Goal: Information Seeking & Learning: Find contact information

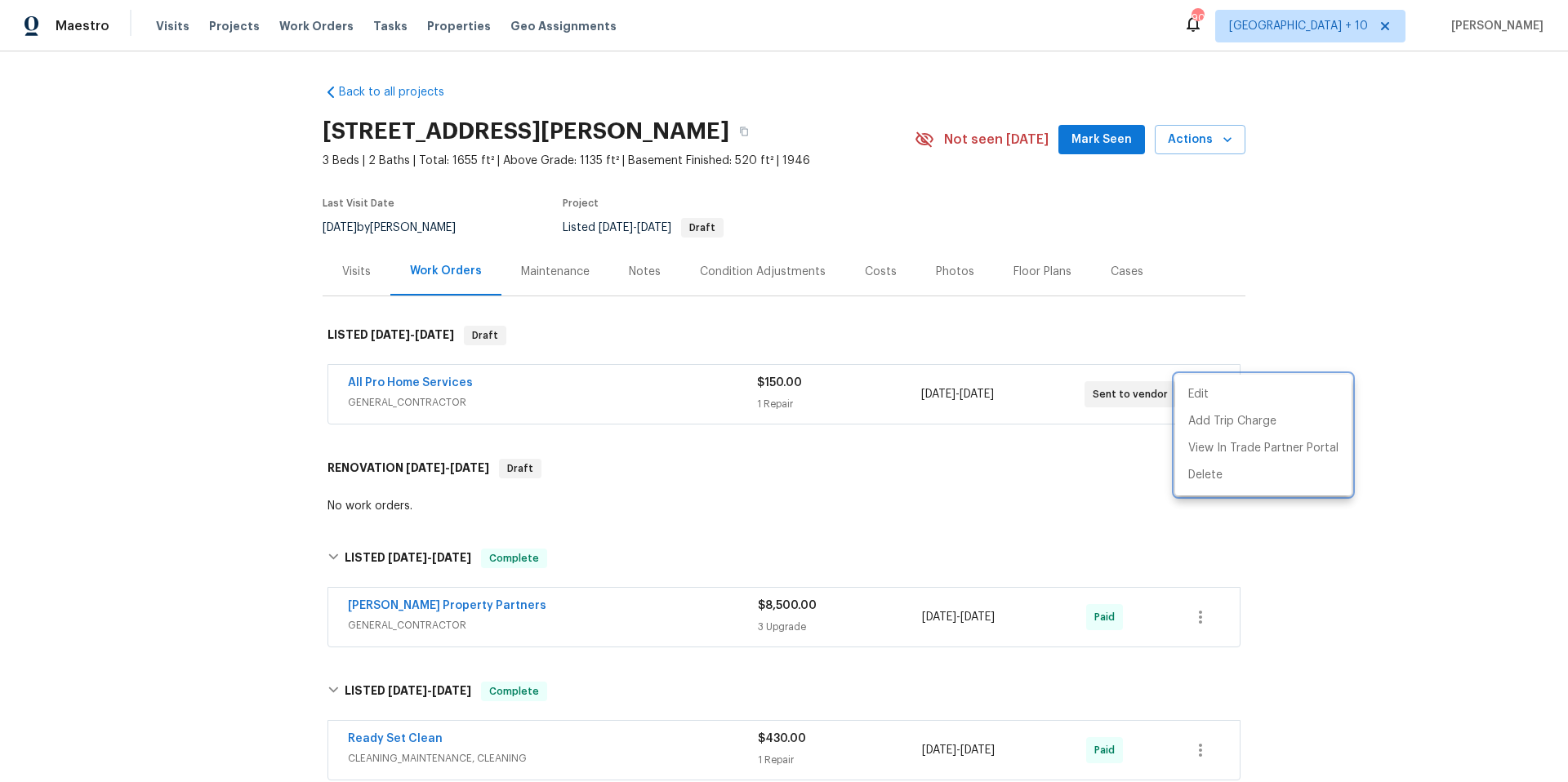
click at [272, 25] on div at bounding box center [784, 391] width 1568 height 782
click at [280, 24] on span "Work Orders" at bounding box center [316, 26] width 75 height 17
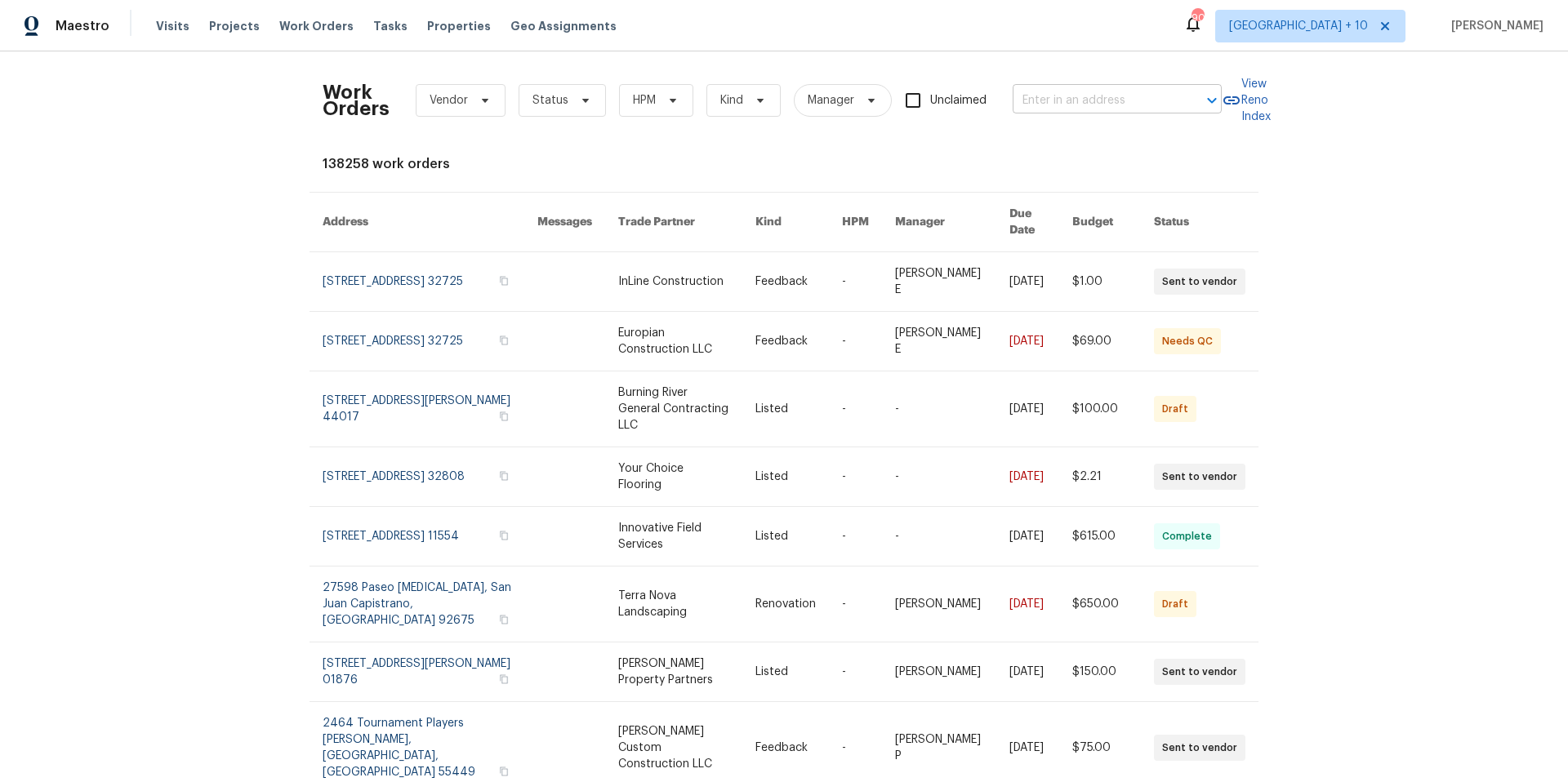
click at [1127, 101] on input "text" at bounding box center [1093, 100] width 163 height 25
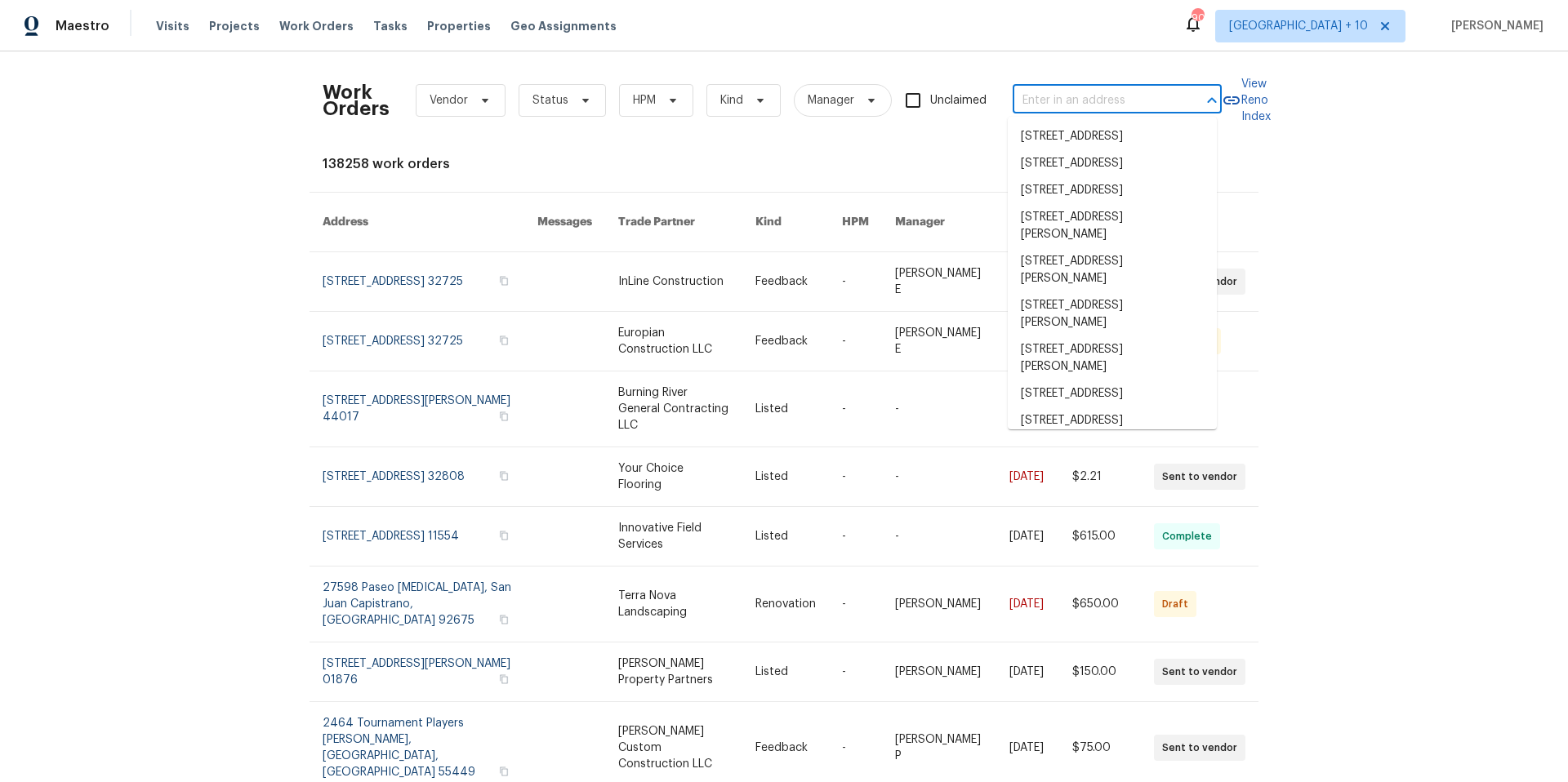
paste input "[STREET_ADDRESS]"
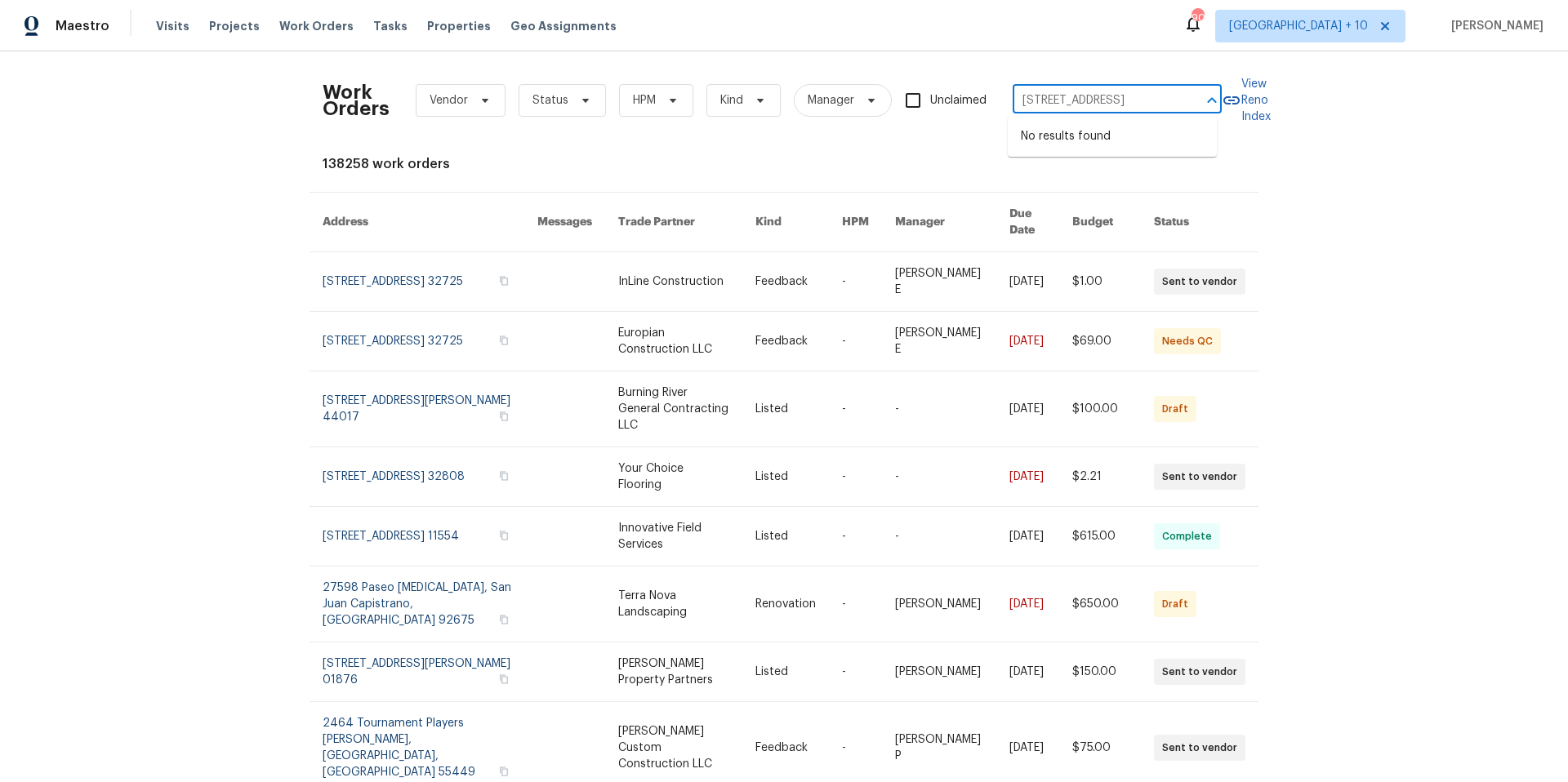
scroll to position [0, 98]
drag, startPoint x: 1046, startPoint y: 100, endPoint x: 1201, endPoint y: 103, distance: 155.0
click at [1201, 103] on div "[STREET_ADDRESS] ​" at bounding box center [1117, 100] width 209 height 25
type input "[STREET_ADDRESS]"
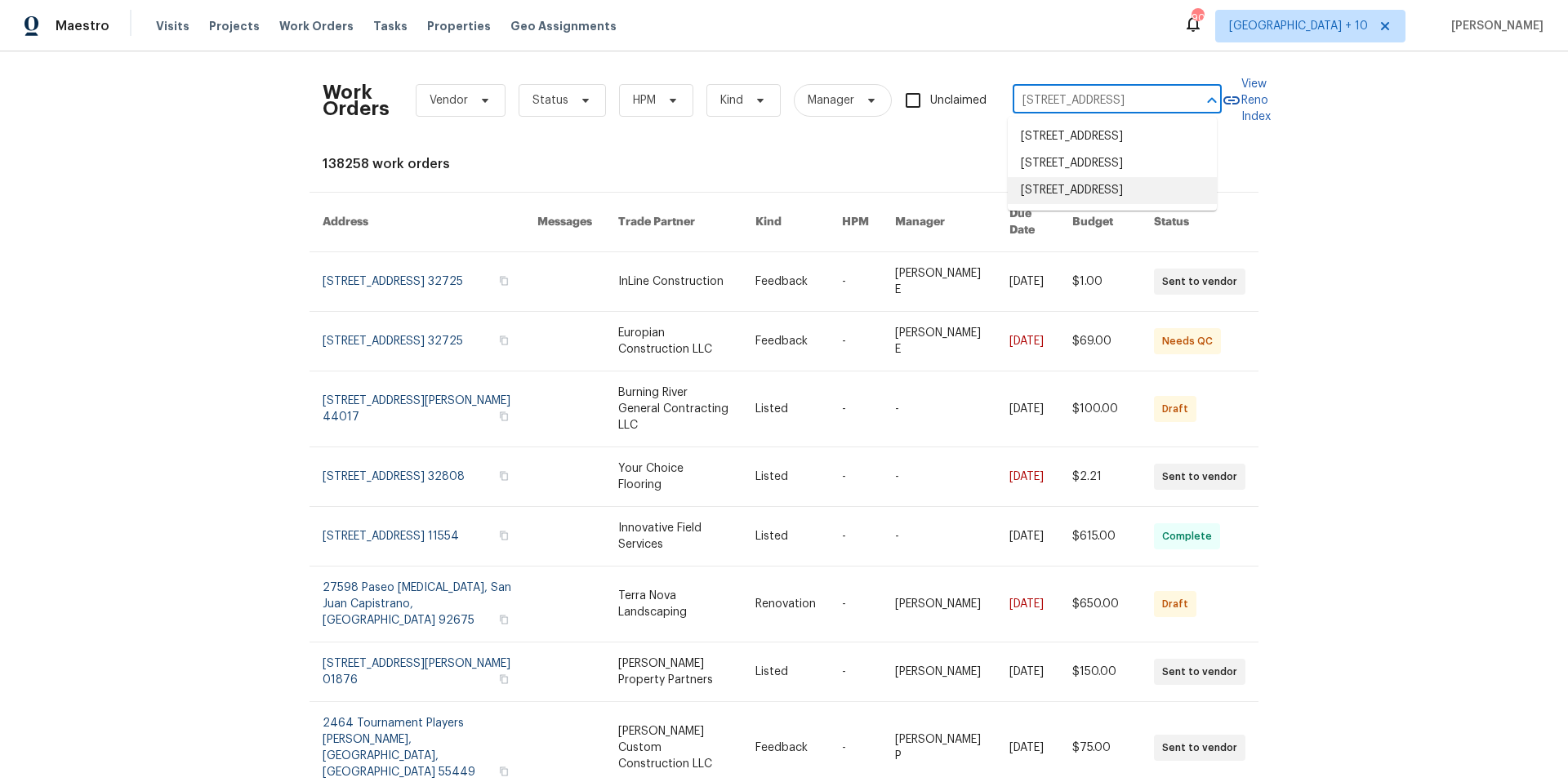
click at [1170, 204] on li "[STREET_ADDRESS]" at bounding box center [1113, 191] width 209 height 27
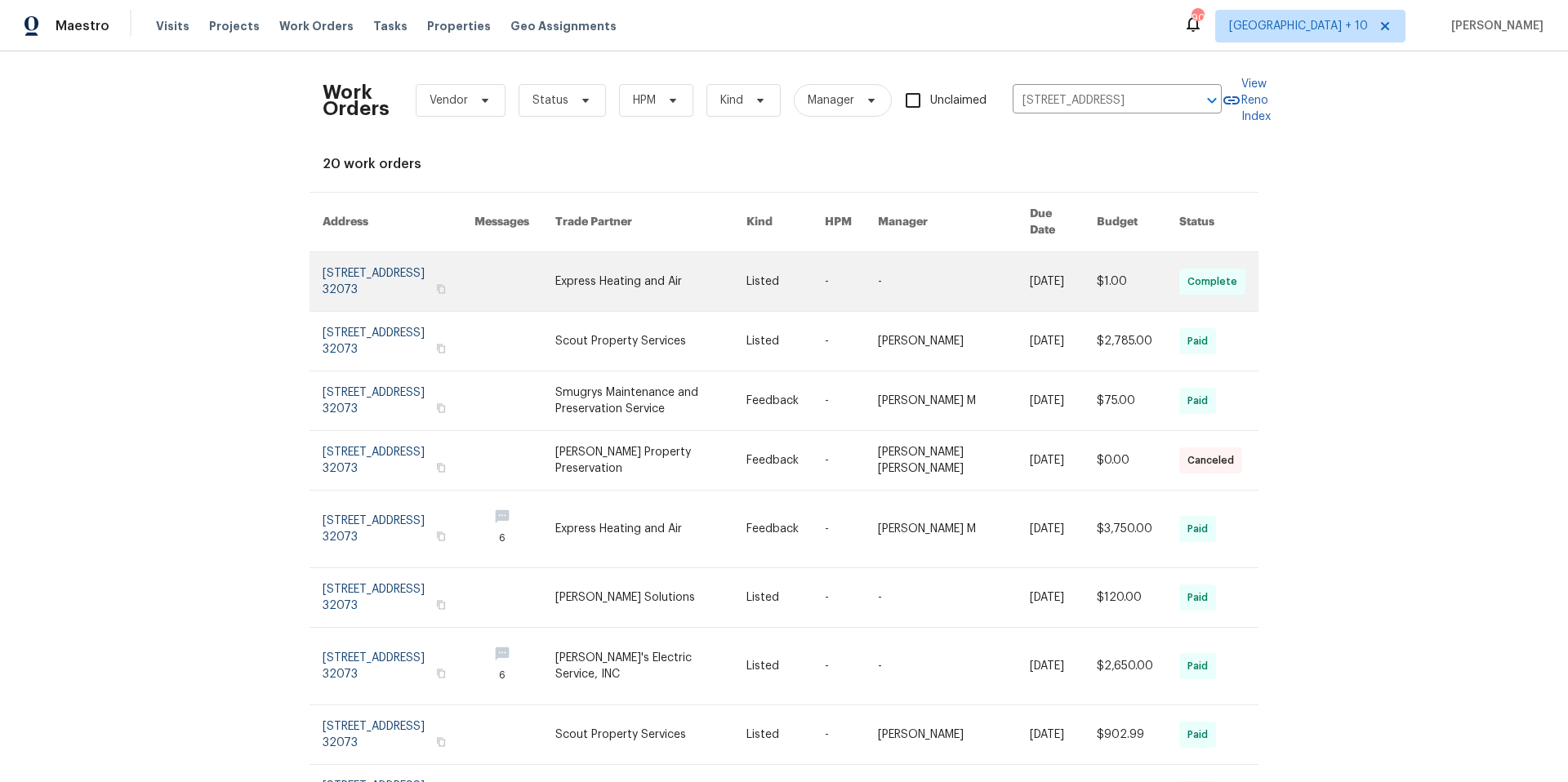
click at [378, 252] on link at bounding box center [398, 281] width 152 height 59
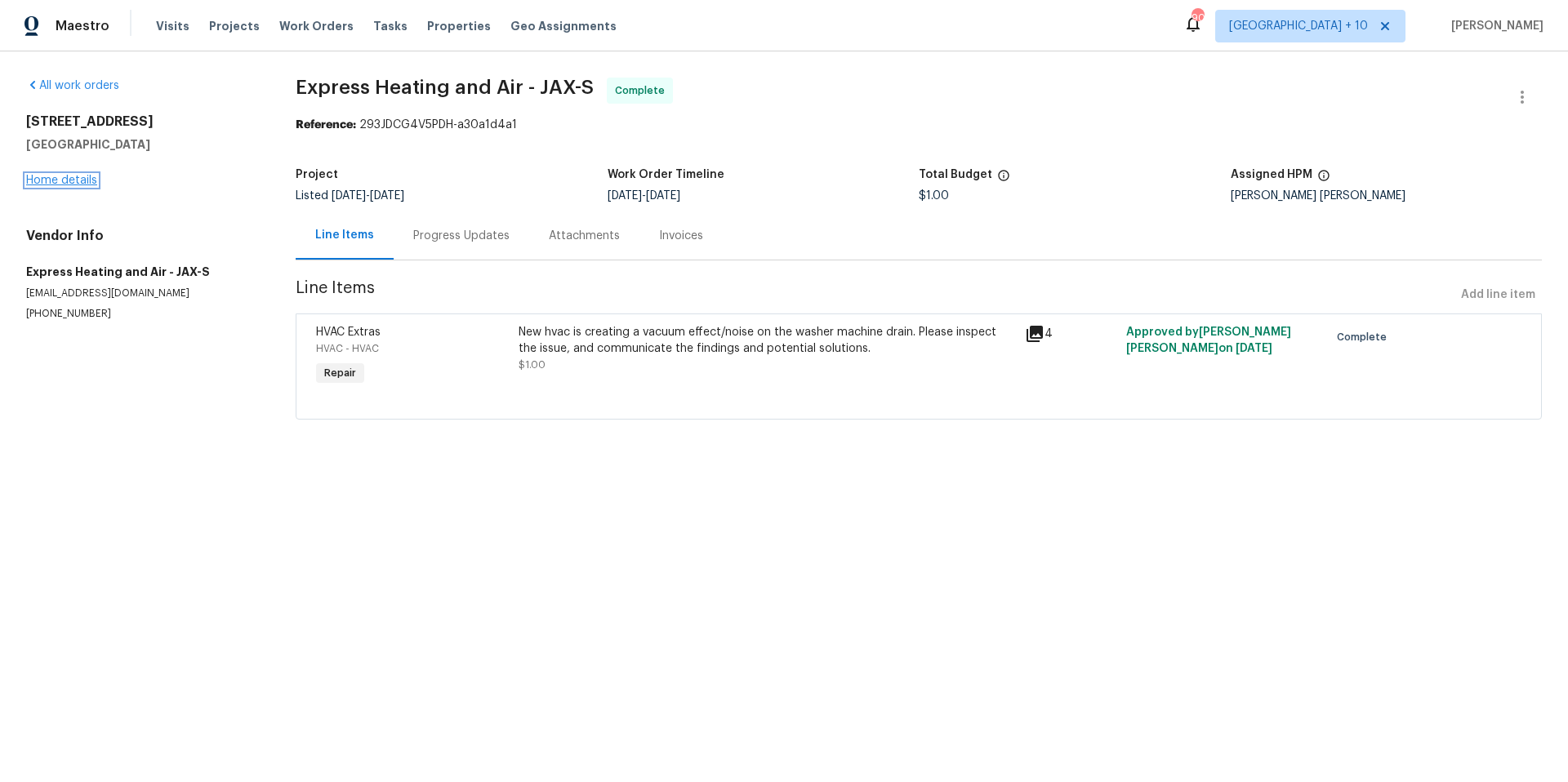
click at [74, 175] on link "Home details" at bounding box center [61, 181] width 71 height 12
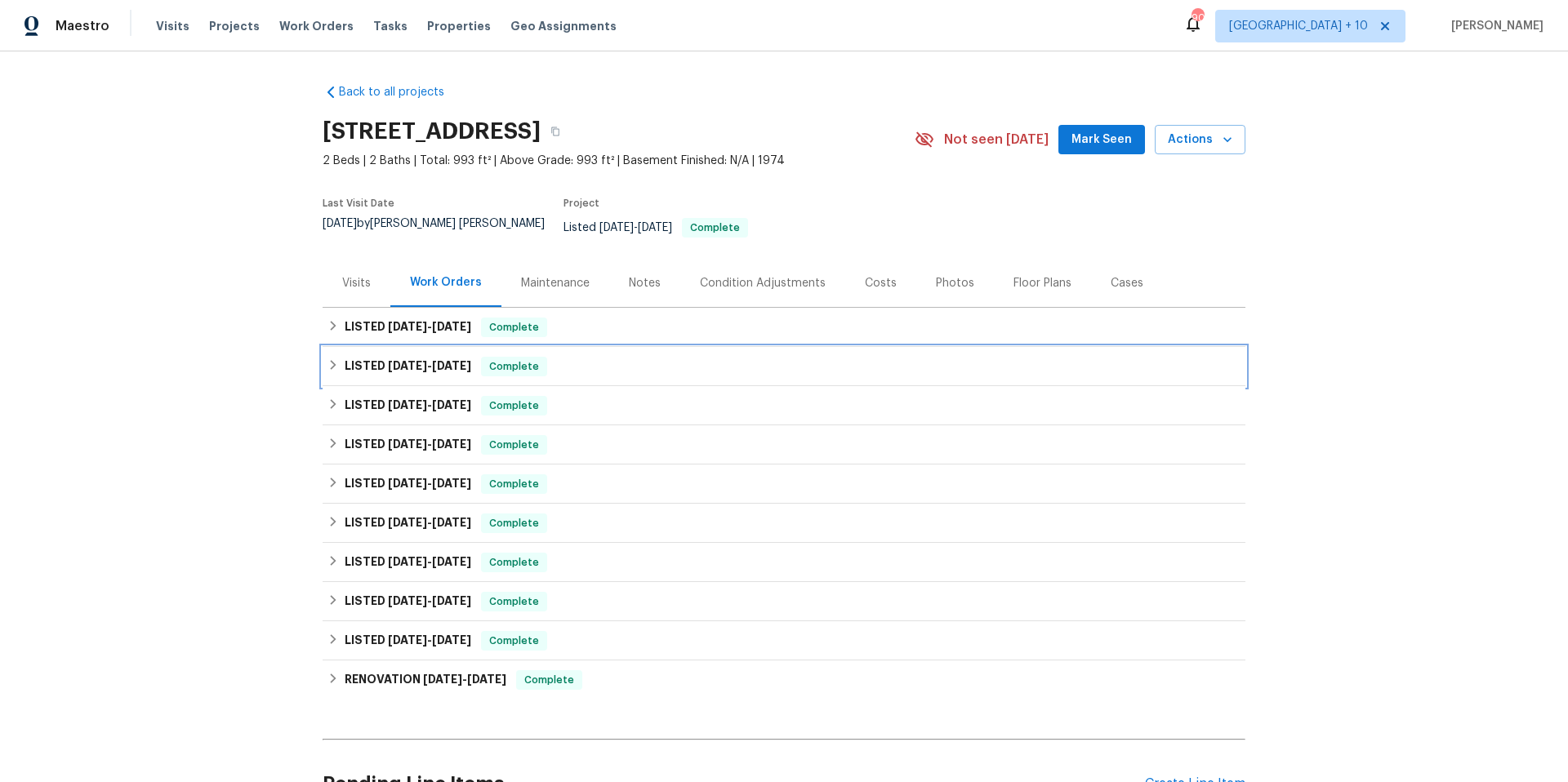
click at [332, 359] on icon at bounding box center [333, 365] width 12 height 12
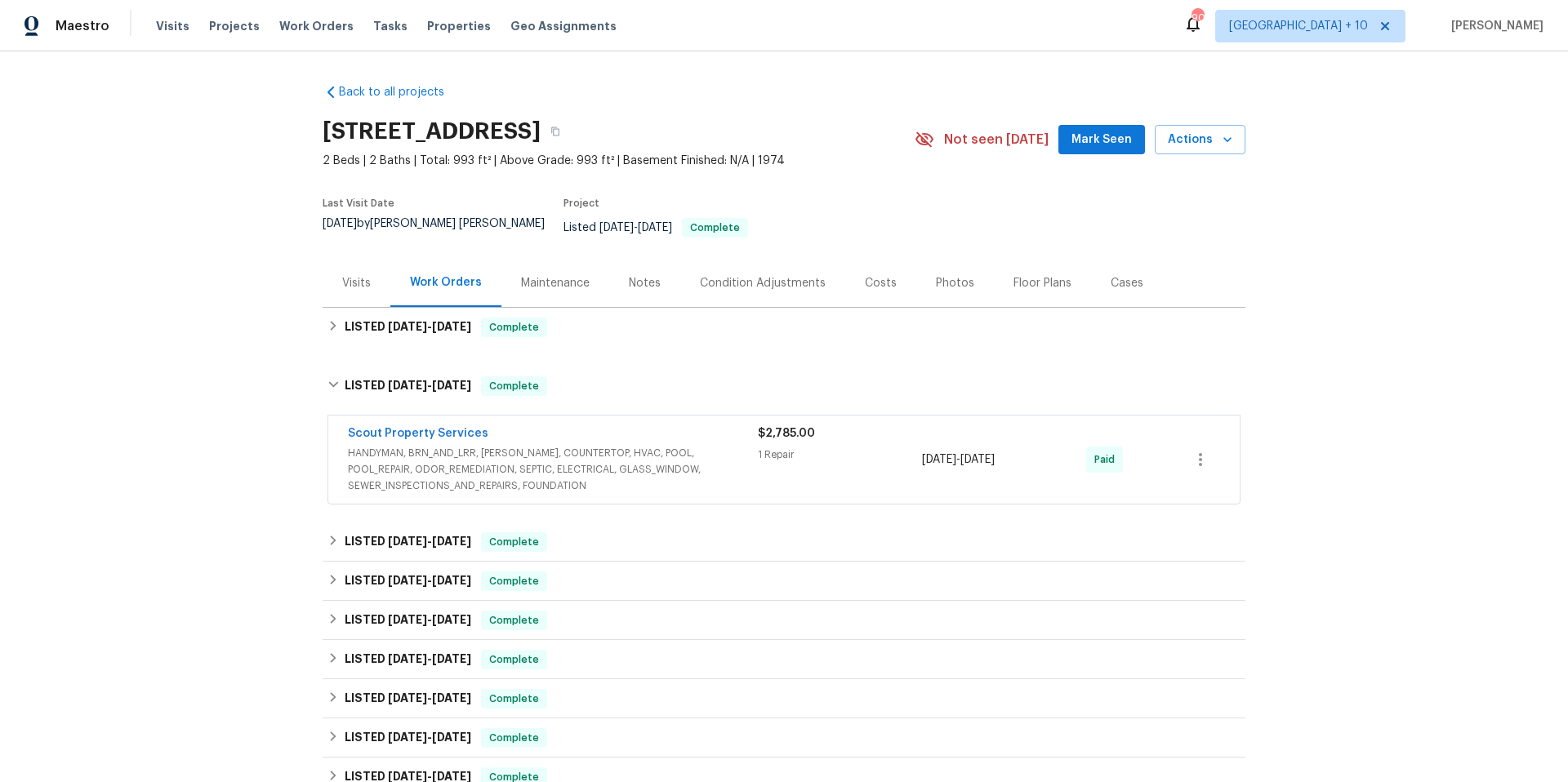
click at [621, 458] on span "HANDYMAN, BRN_AND_LRR, [PERSON_NAME], COUNTERTOP, HVAC, POOL, POOL_REPAIR, ODOR…" at bounding box center [553, 470] width 410 height 49
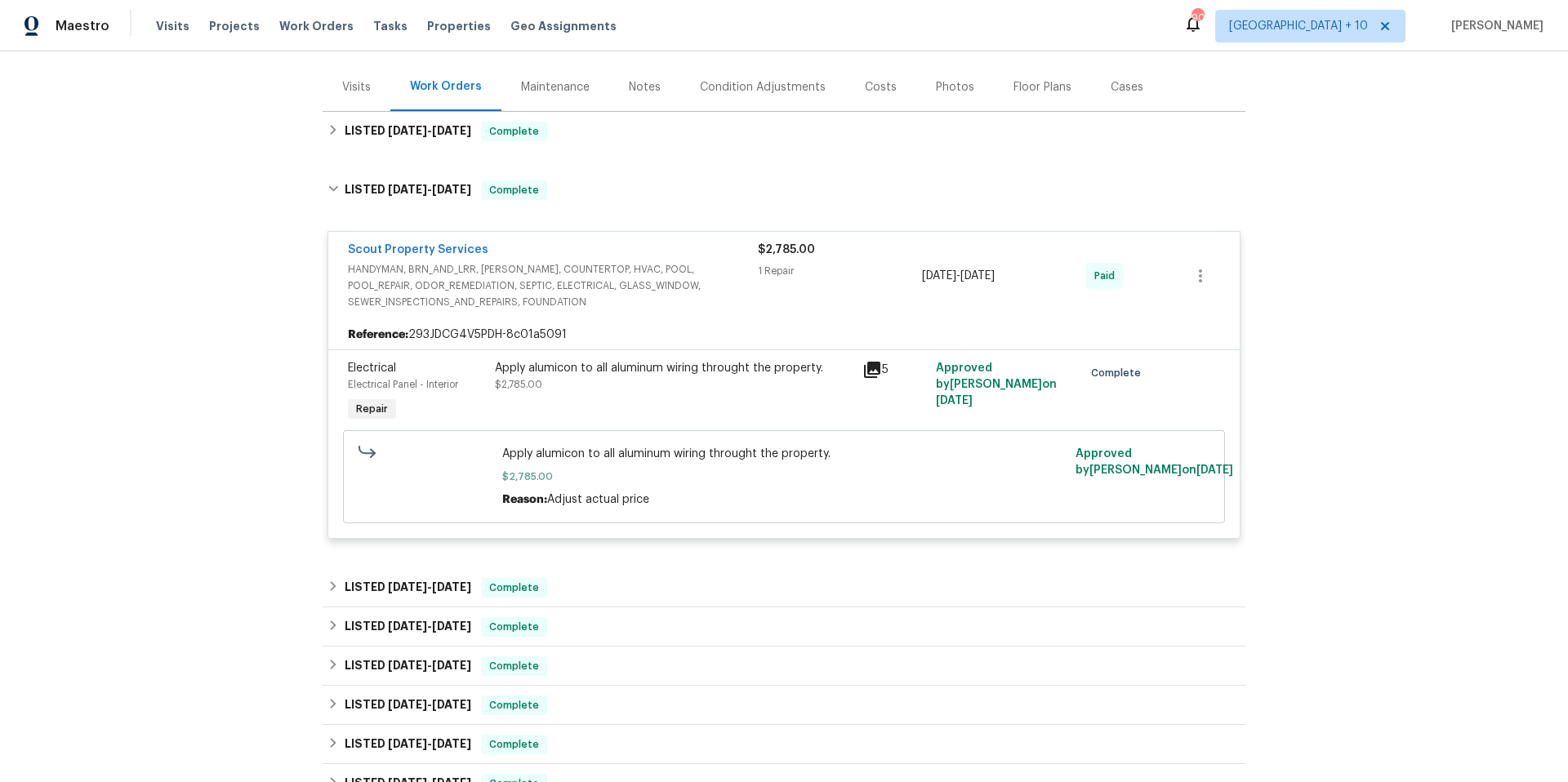
scroll to position [118, 0]
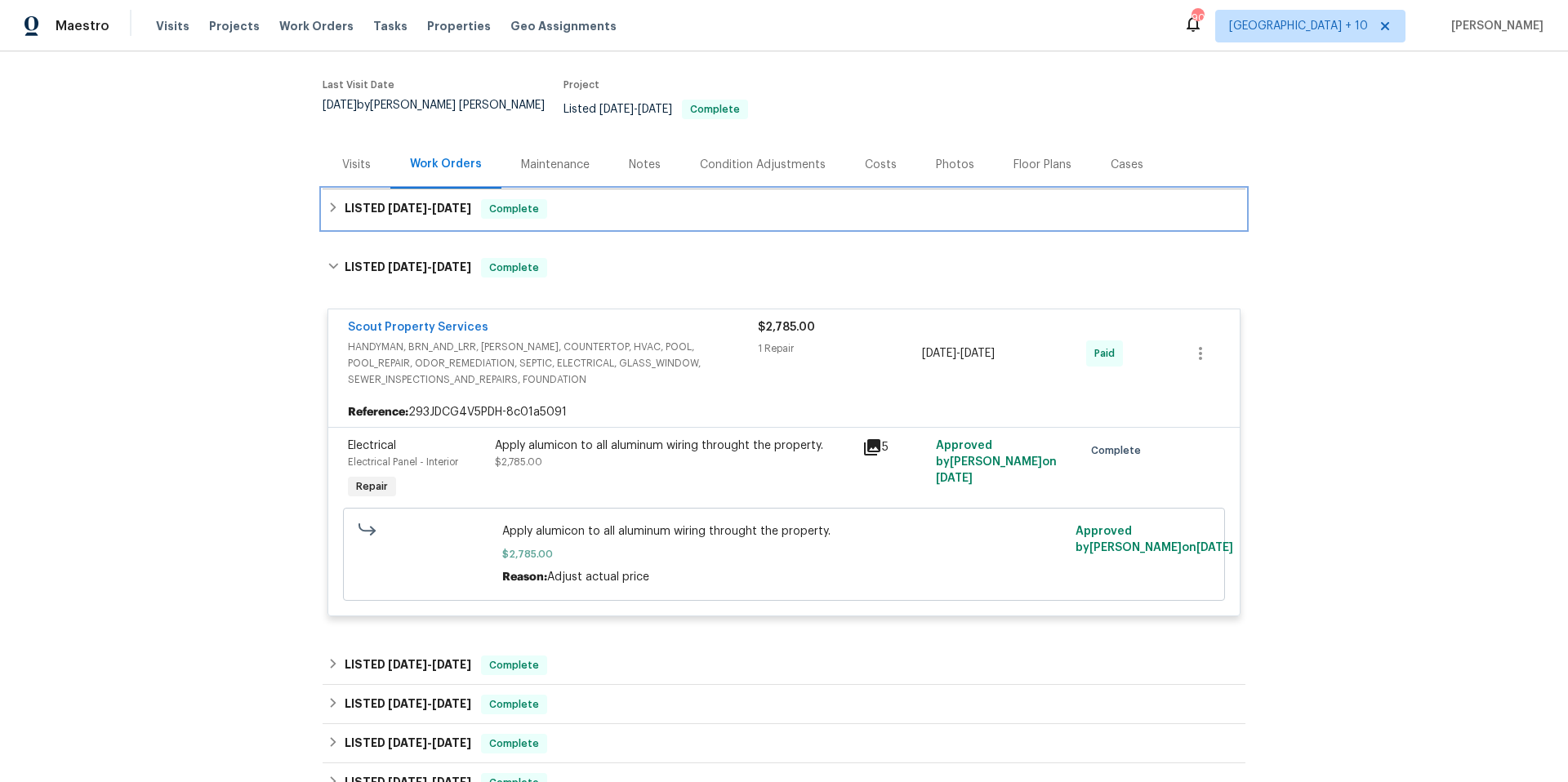
click at [327, 202] on icon at bounding box center [333, 208] width 12 height 12
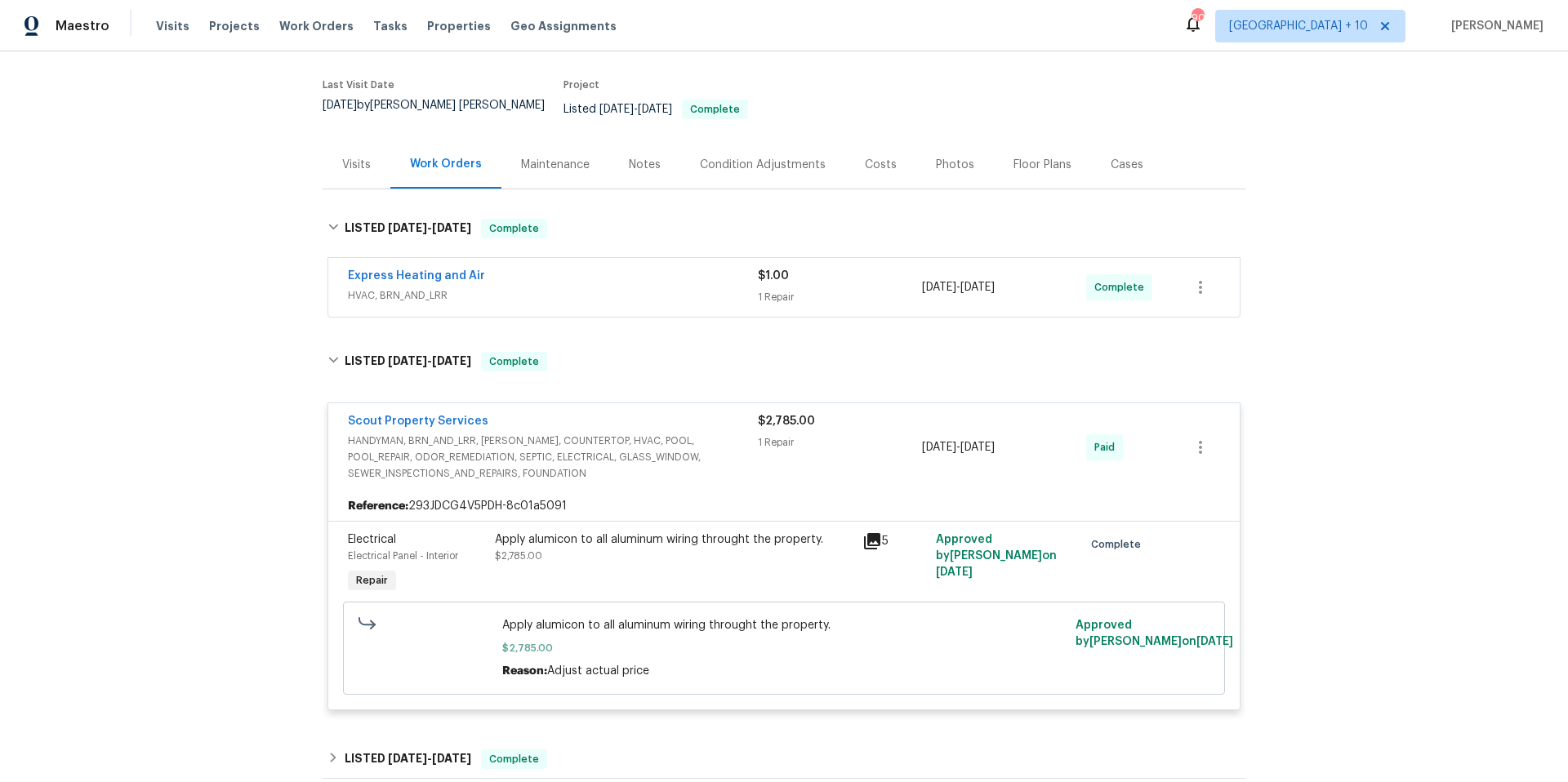
click at [603, 287] on span "HVAC, BRN_AND_LRR" at bounding box center [553, 296] width 410 height 17
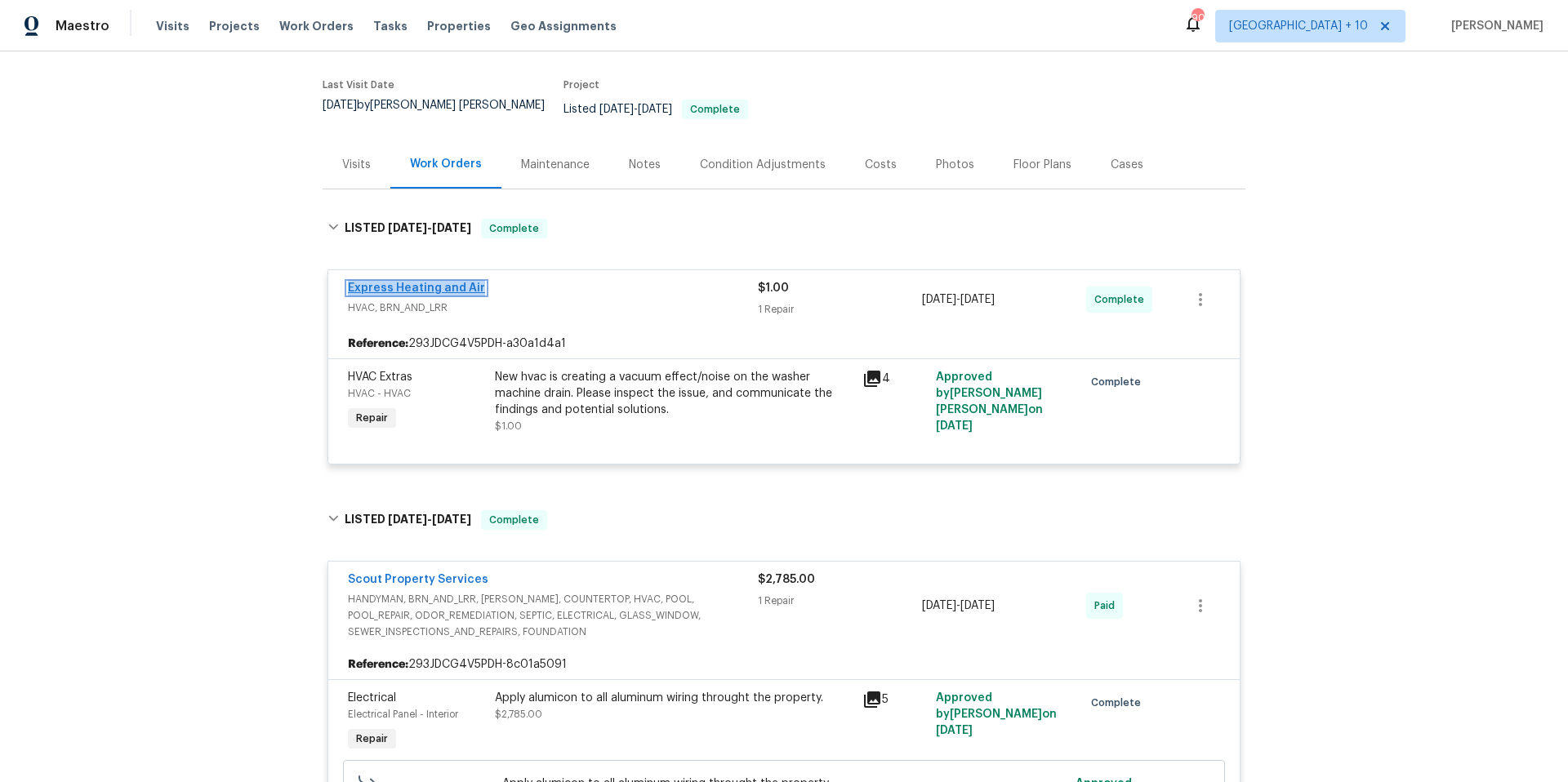
click at [430, 282] on link "Express Heating and Air" at bounding box center [417, 288] width 137 height 12
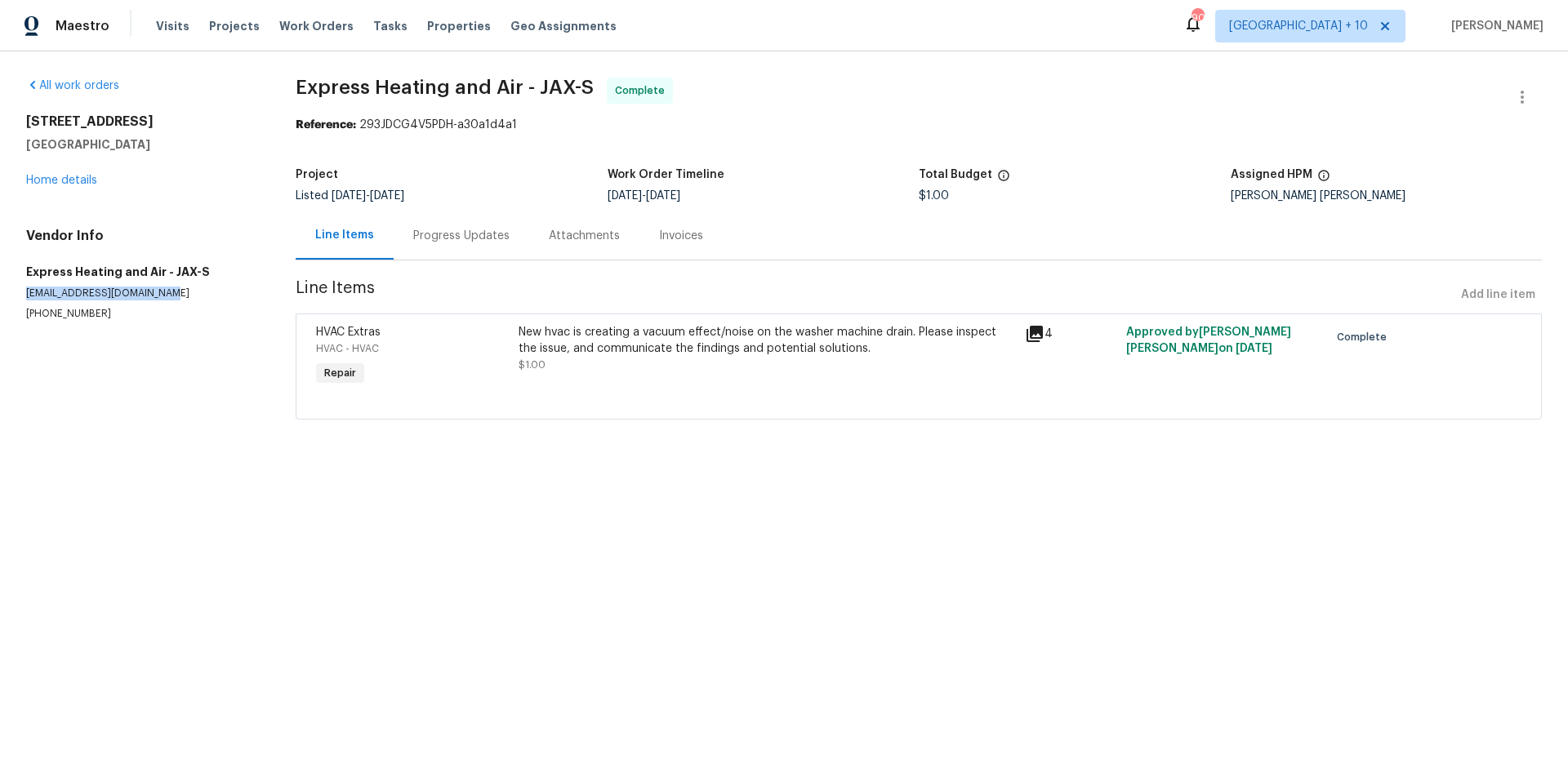
drag, startPoint x: 31, startPoint y: 292, endPoint x: 214, endPoint y: 294, distance: 183.0
click at [214, 294] on p "[EMAIL_ADDRESS][DOMAIN_NAME]" at bounding box center [141, 293] width 230 height 14
copy p "[EMAIL_ADDRESS][DOMAIN_NAME]"
drag, startPoint x: 26, startPoint y: 117, endPoint x: 197, endPoint y: 159, distance: 176.1
click at [197, 159] on div "[STREET_ADDRESS] Home details" at bounding box center [141, 152] width 230 height 75
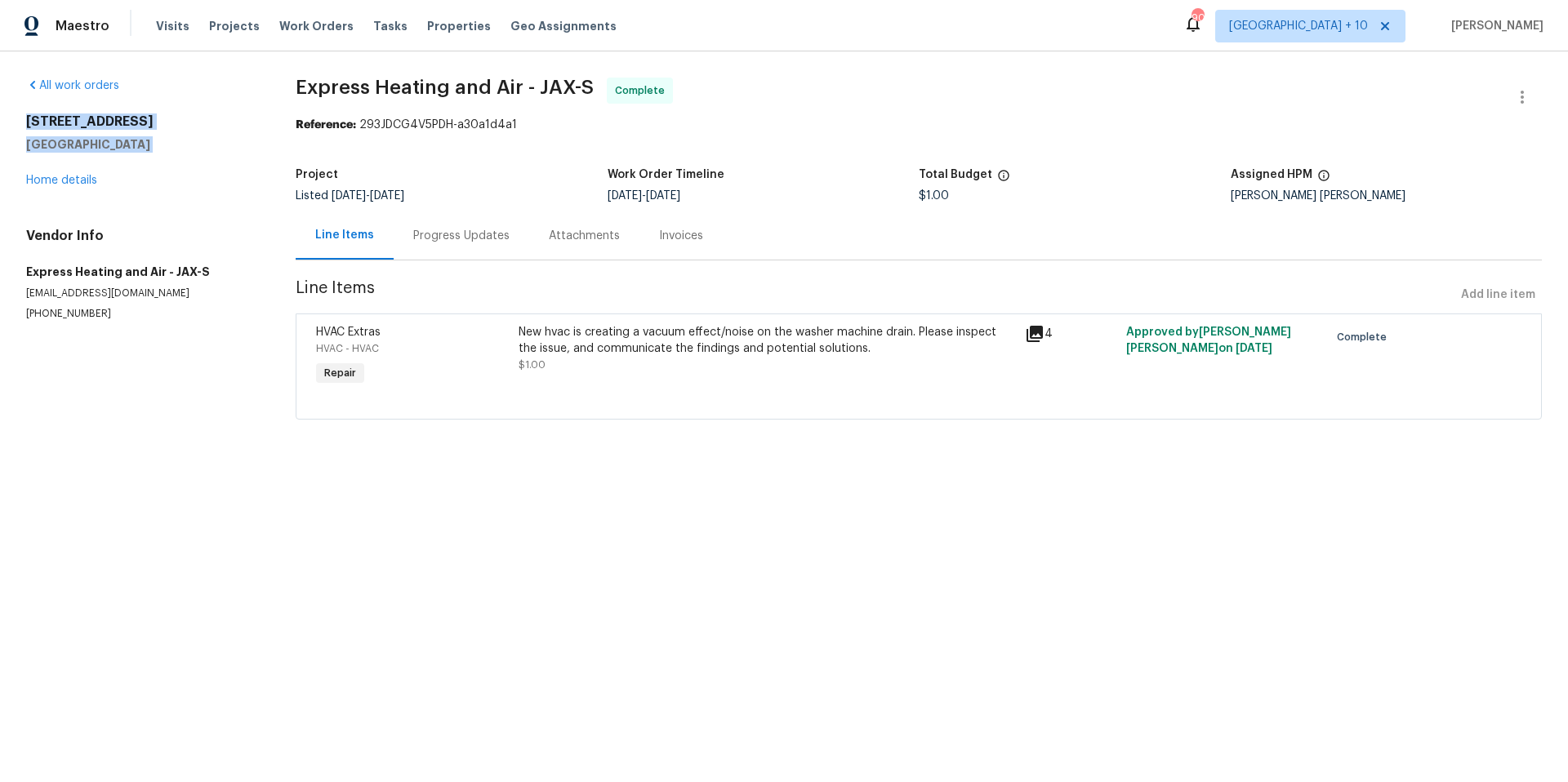
copy div "[STREET_ADDRESS]"
click at [44, 183] on link "Home details" at bounding box center [61, 181] width 71 height 12
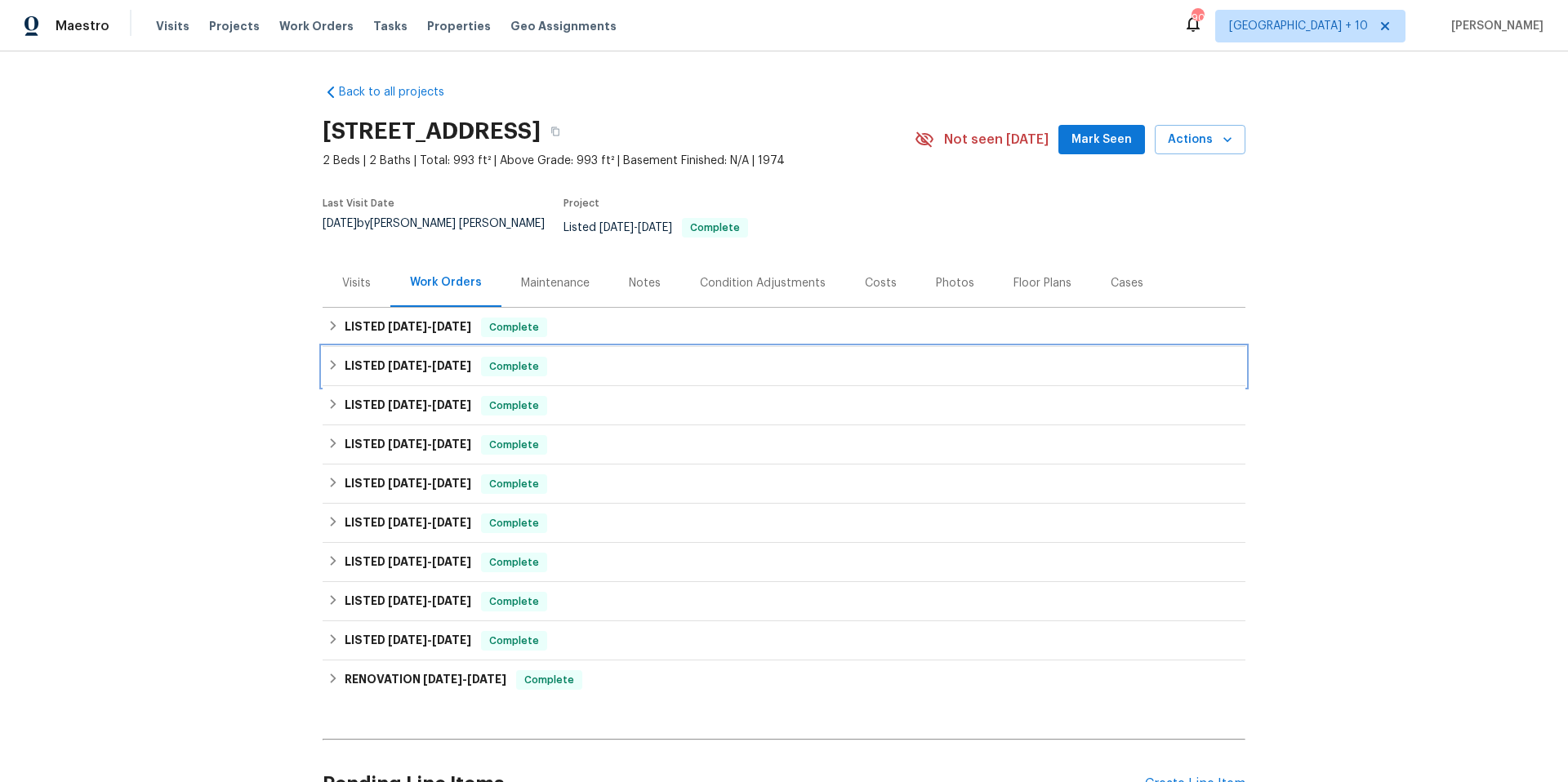
click at [327, 359] on icon at bounding box center [333, 365] width 12 height 12
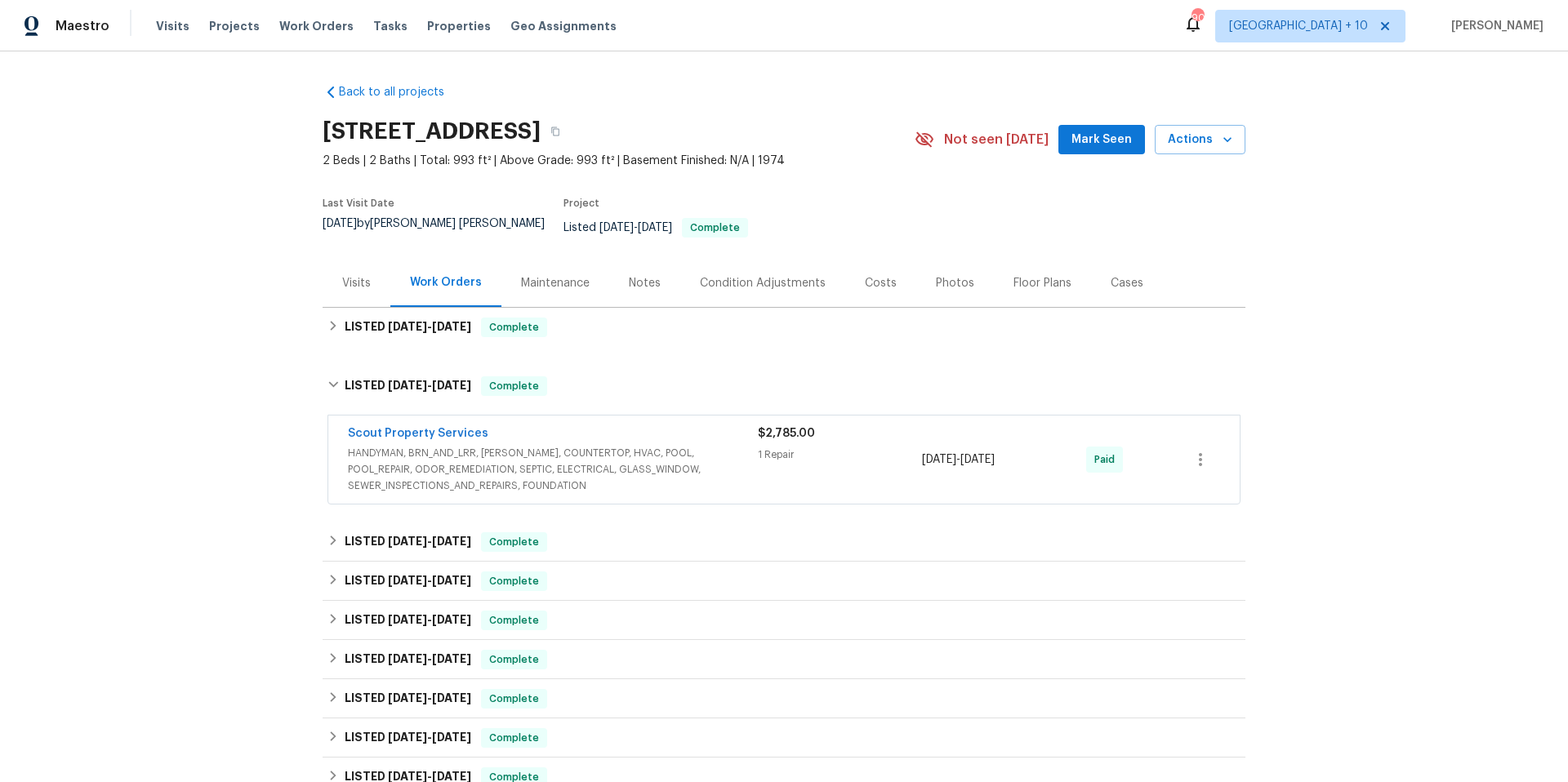
click at [496, 468] on span "HANDYMAN, BRN_AND_LRR, [PERSON_NAME], COUNTERTOP, HVAC, POOL, POOL_REPAIR, ODOR…" at bounding box center [553, 470] width 410 height 49
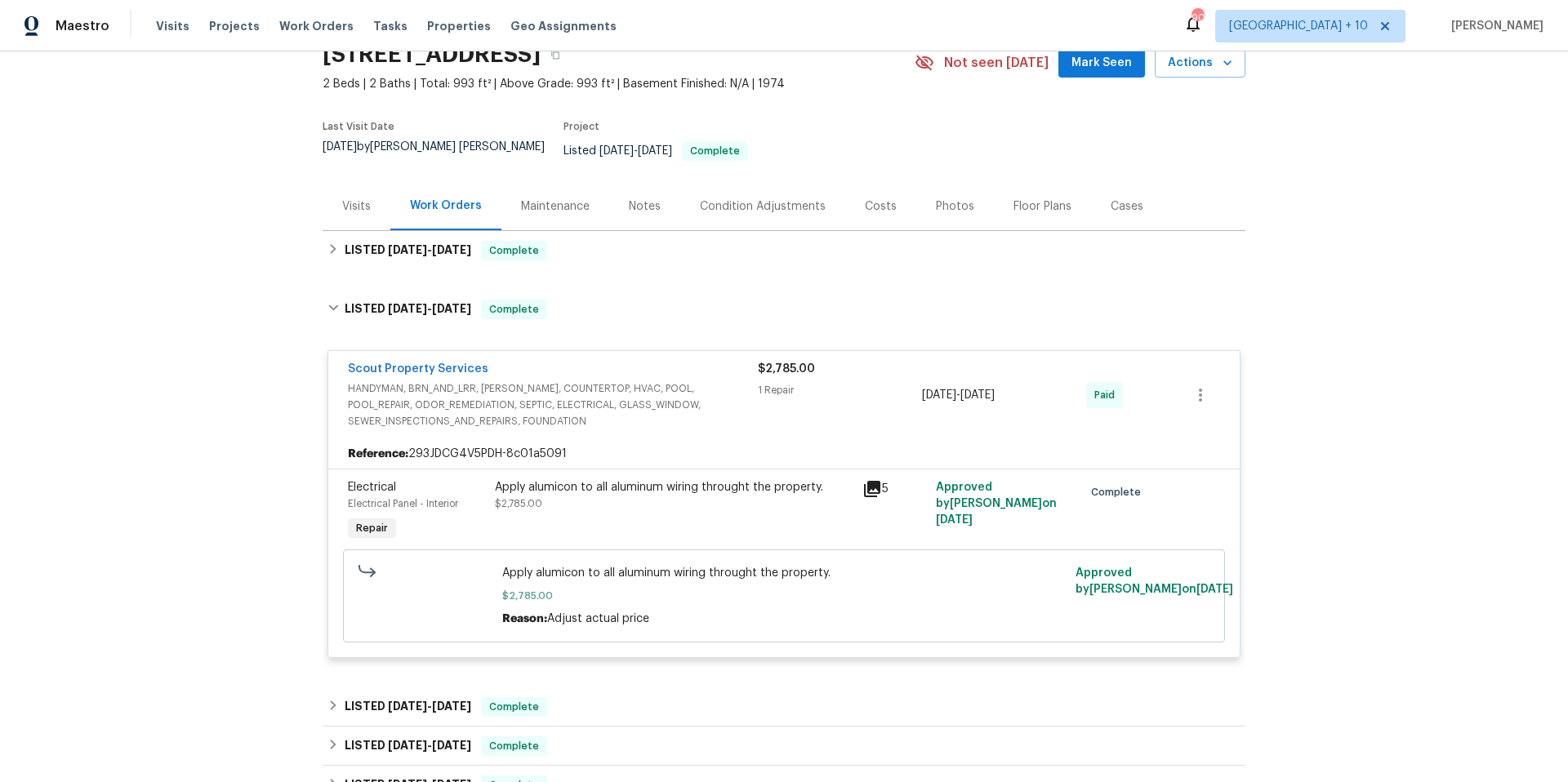
scroll to position [86, 0]
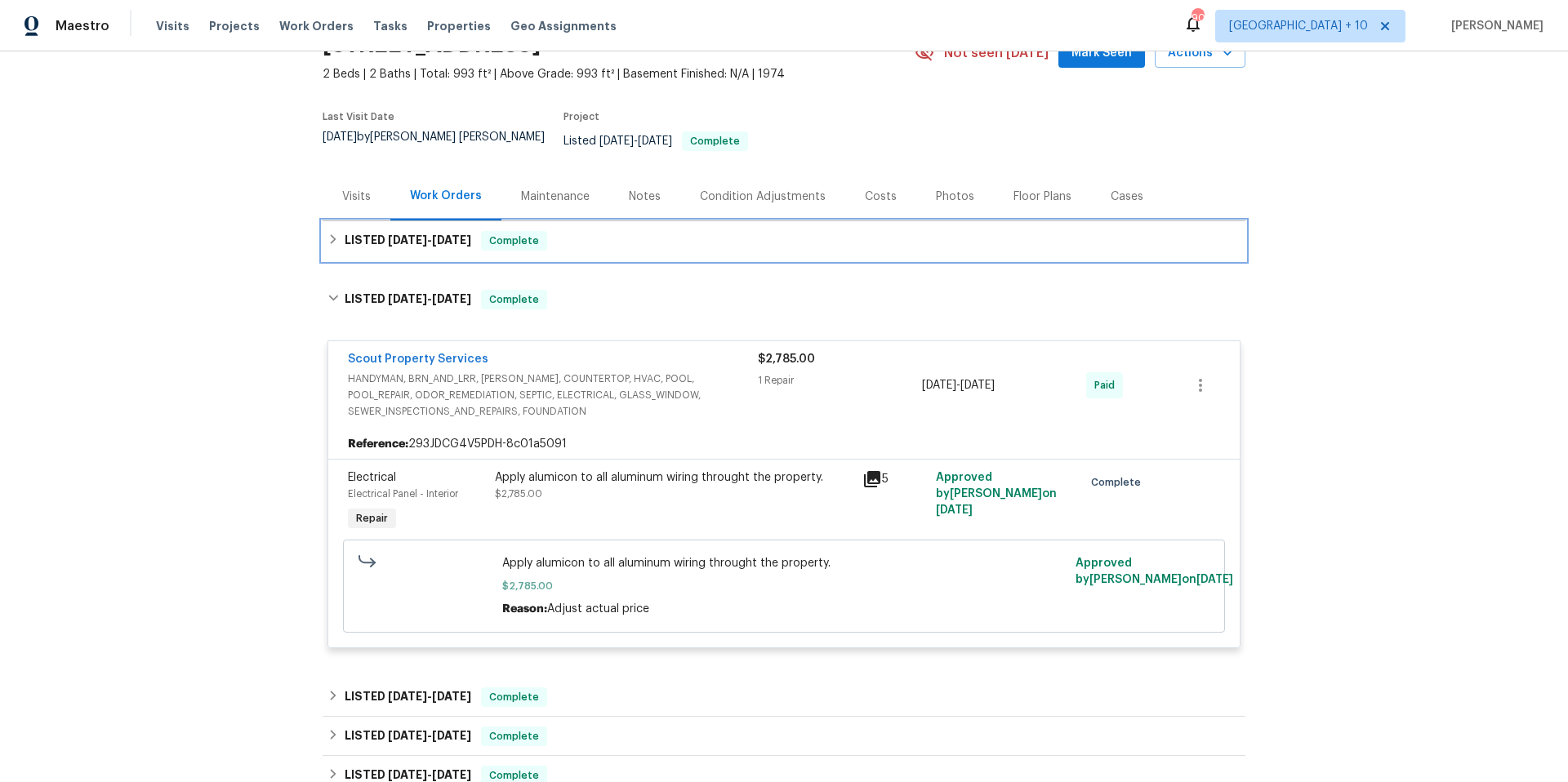
click at [330, 234] on icon at bounding box center [333, 239] width 12 height 12
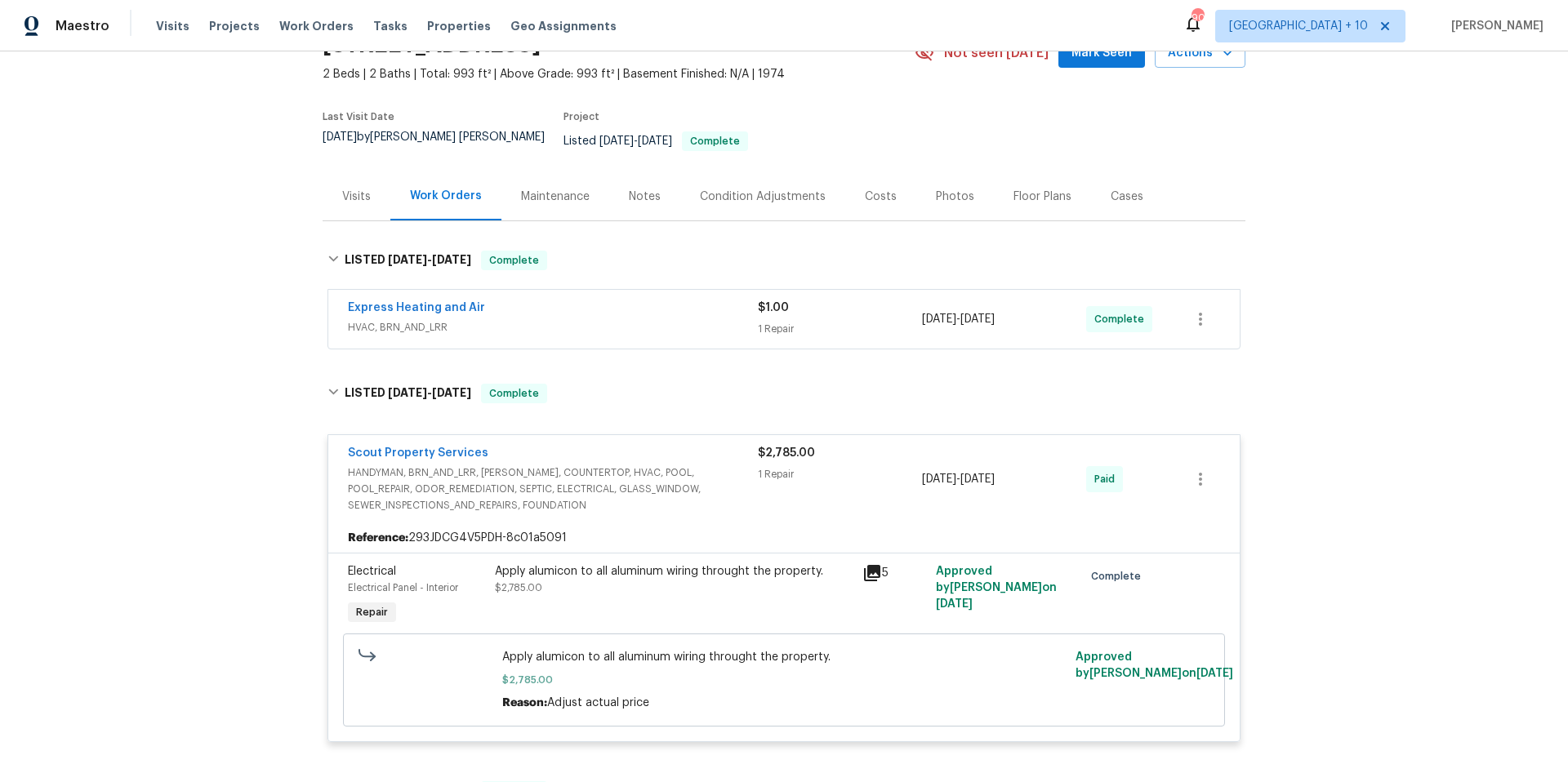
click at [599, 336] on div "Express Heating and Air HVAC, BRN_AND_LRR $1.00 1 Repair [DATE] - [DATE] Comple…" at bounding box center [784, 319] width 912 height 59
click at [601, 331] on div "Express Heating and Air HVAC, BRN_AND_LRR $1.00 1 Repair [DATE] - [DATE] Comple…" at bounding box center [784, 319] width 912 height 59
click at [618, 305] on div "Express Heating and Air" at bounding box center [553, 309] width 410 height 19
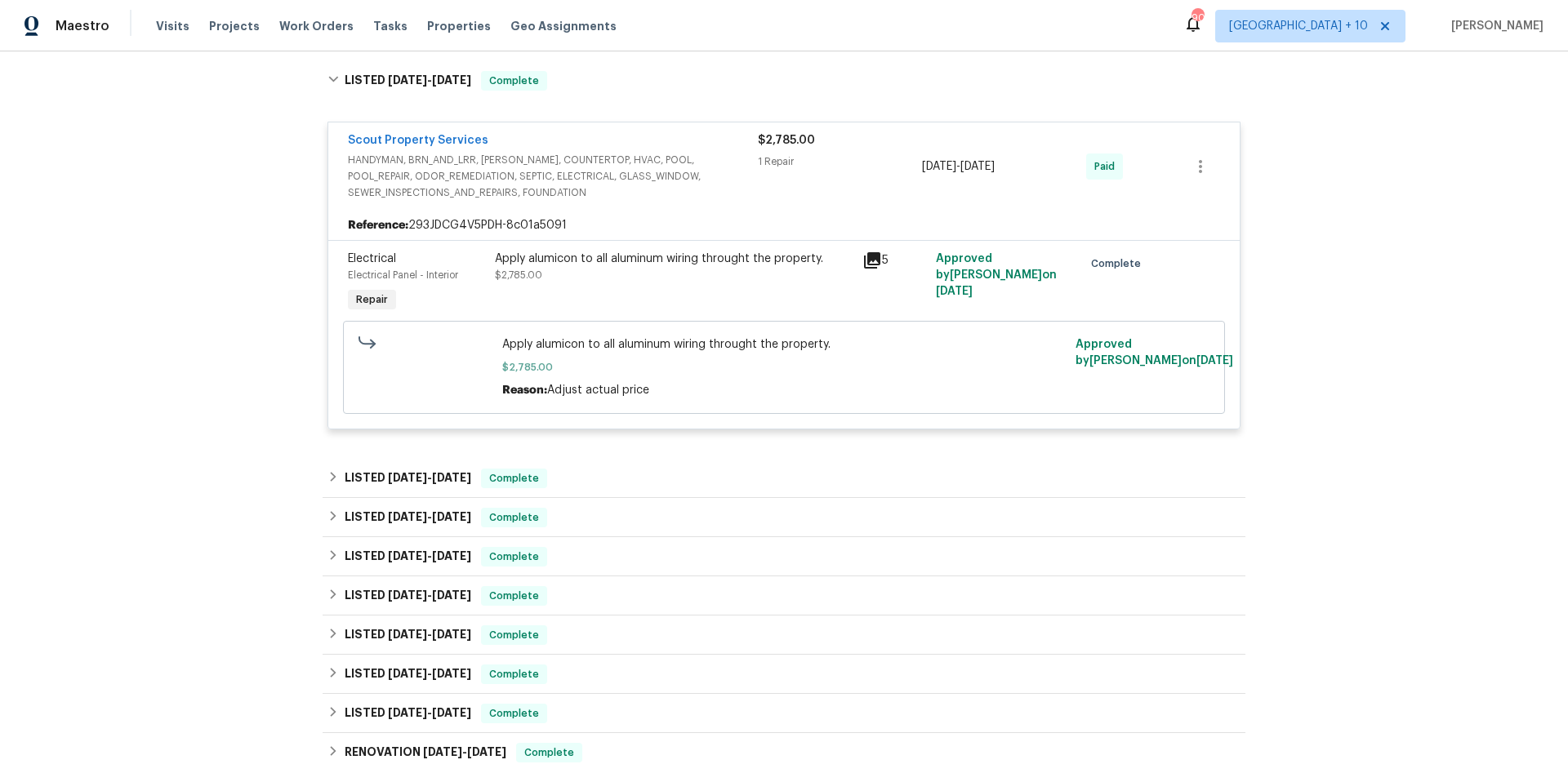
scroll to position [661, 0]
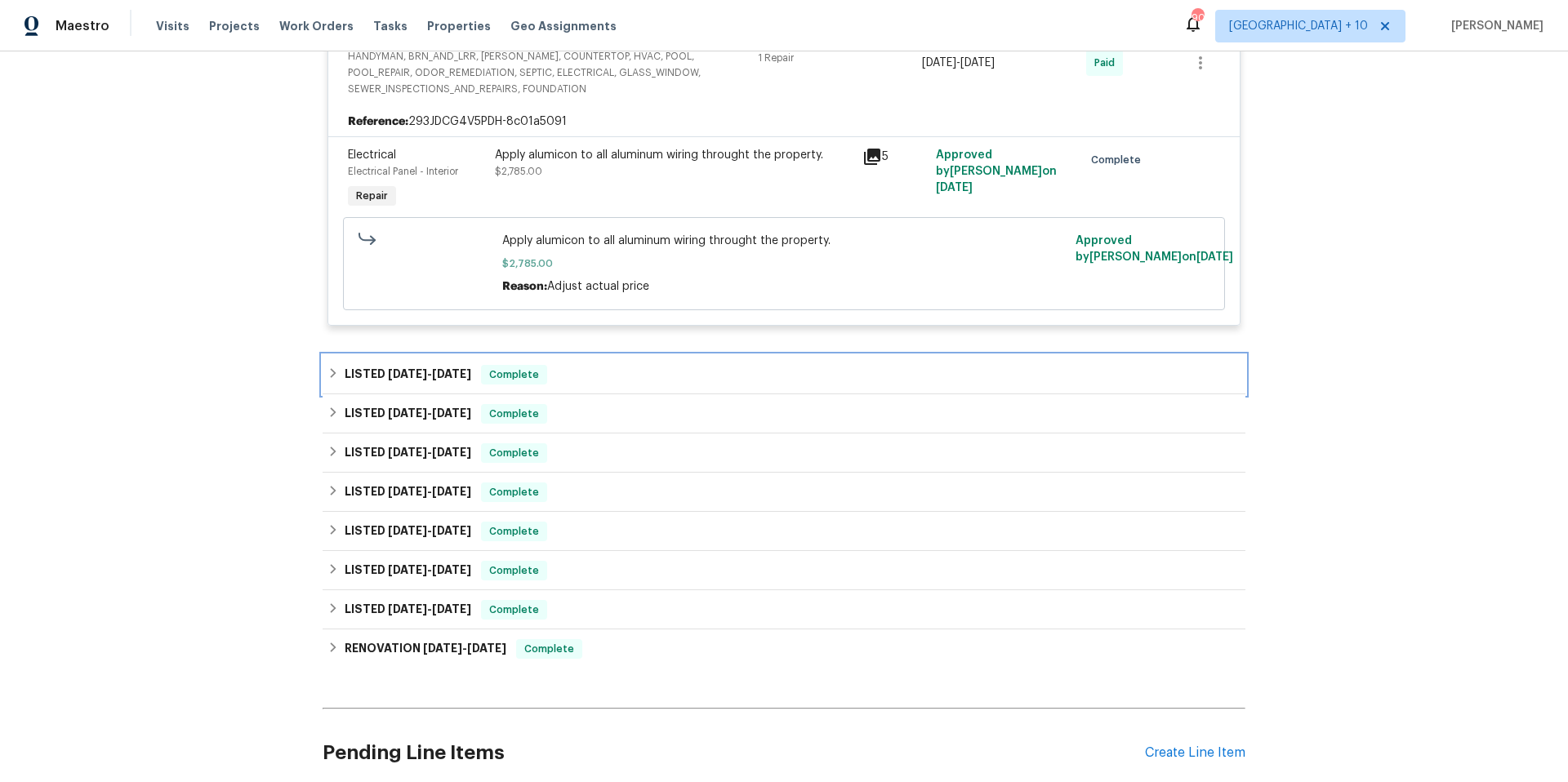
click at [330, 368] on icon at bounding box center [333, 373] width 12 height 12
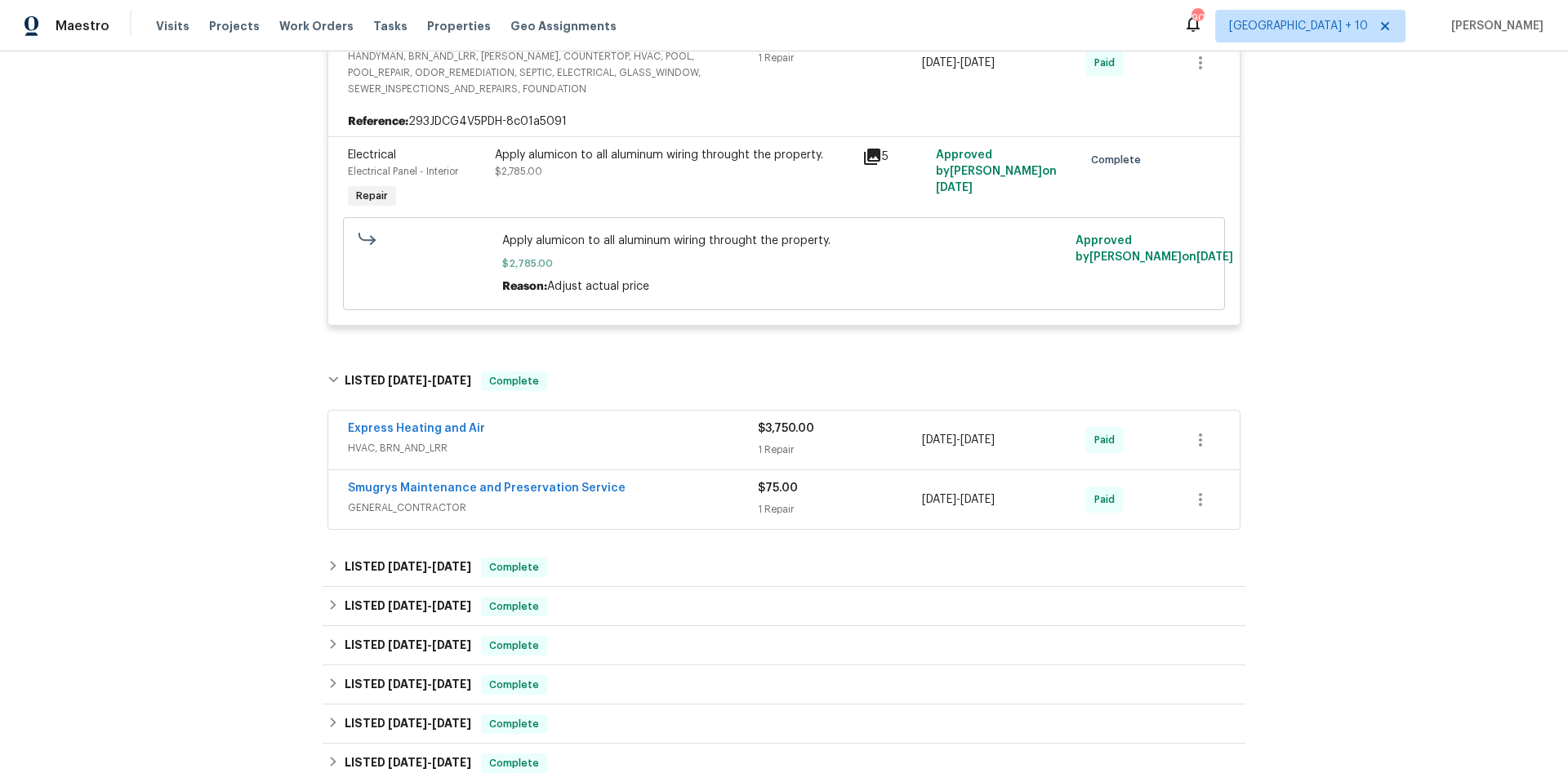
click at [652, 425] on div "Express Heating and Air" at bounding box center [553, 430] width 410 height 19
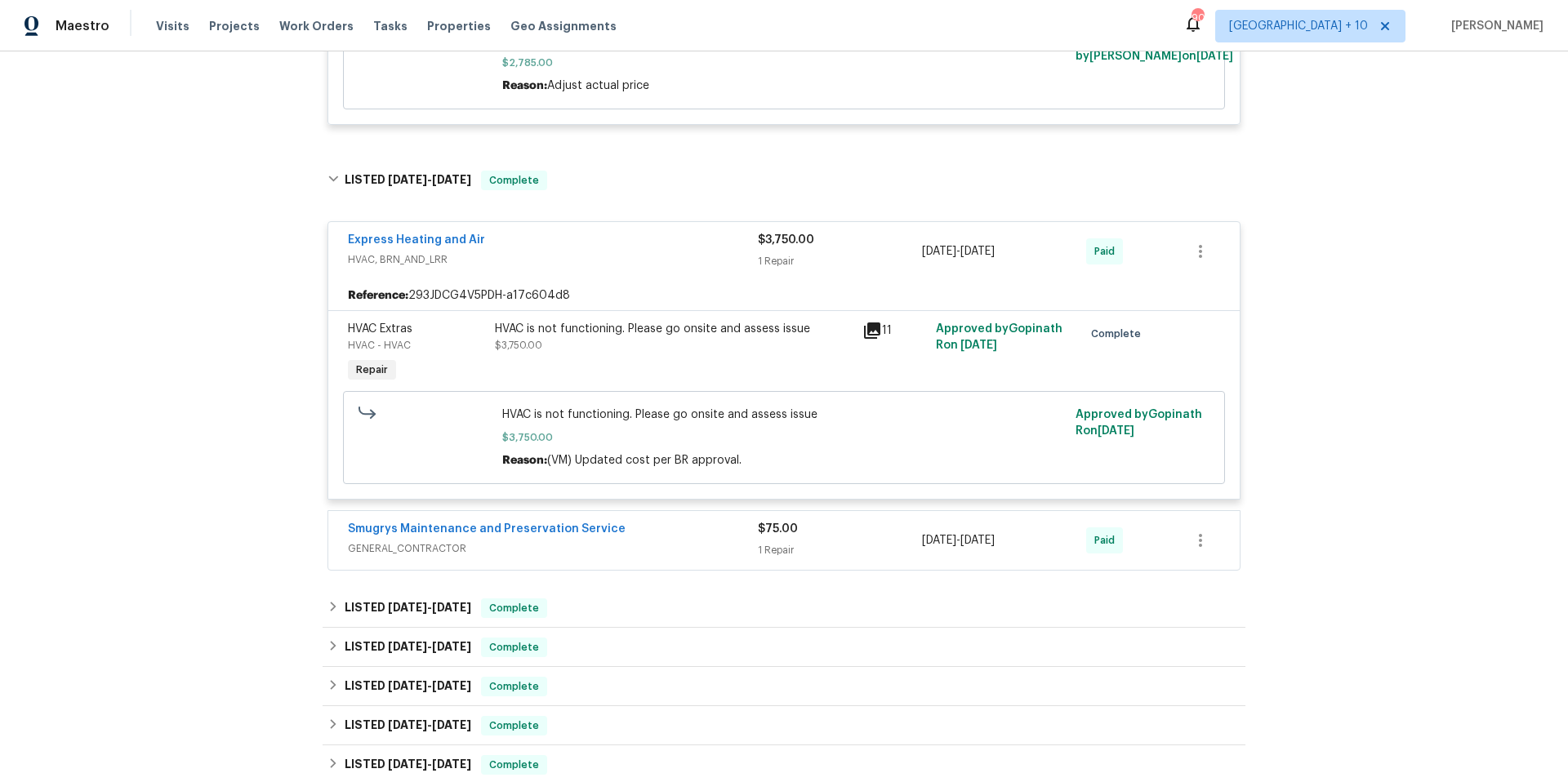
scroll to position [0, 0]
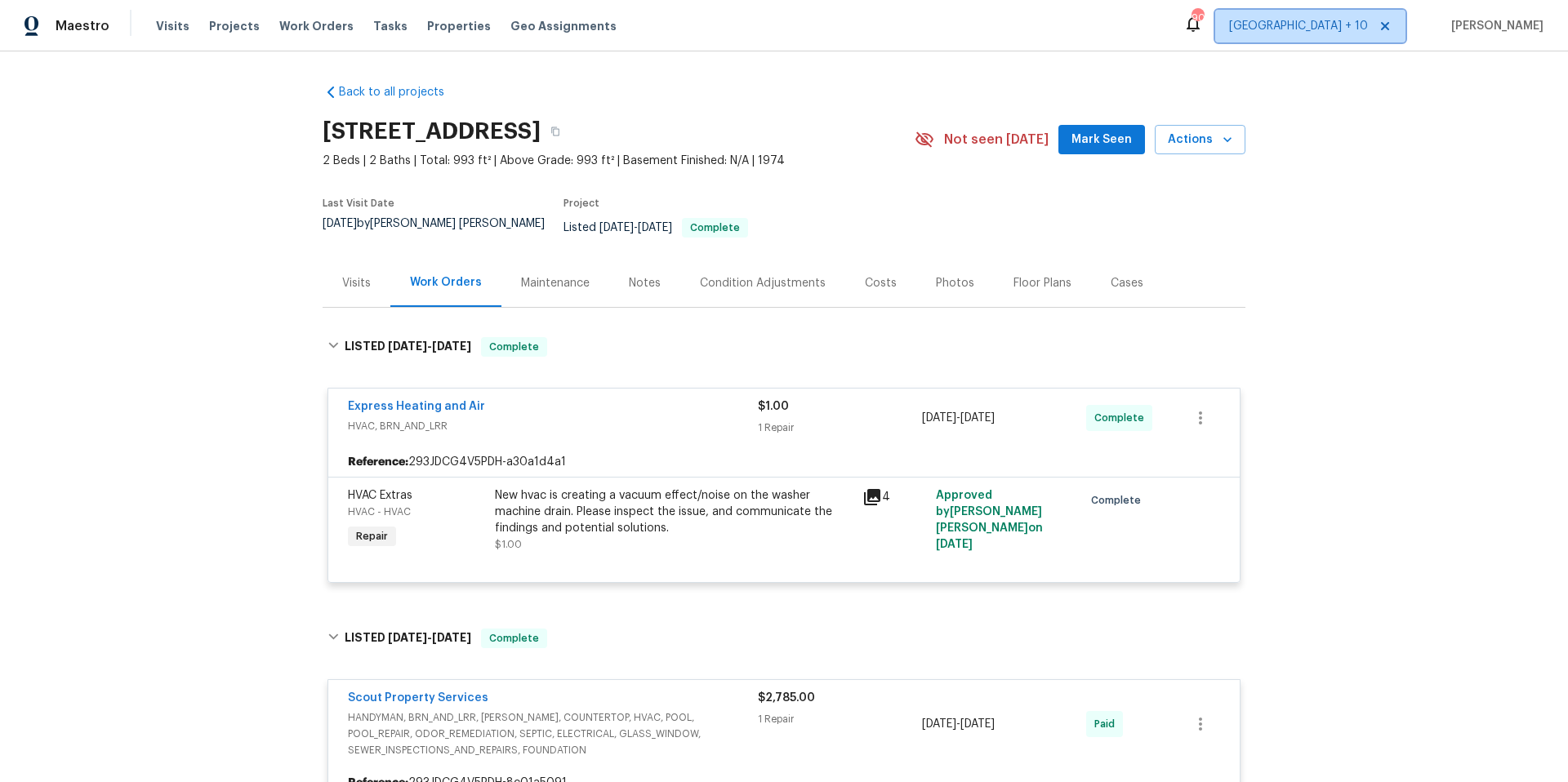
click at [1312, 30] on span "[GEOGRAPHIC_DATA] + 10" at bounding box center [1298, 26] width 139 height 17
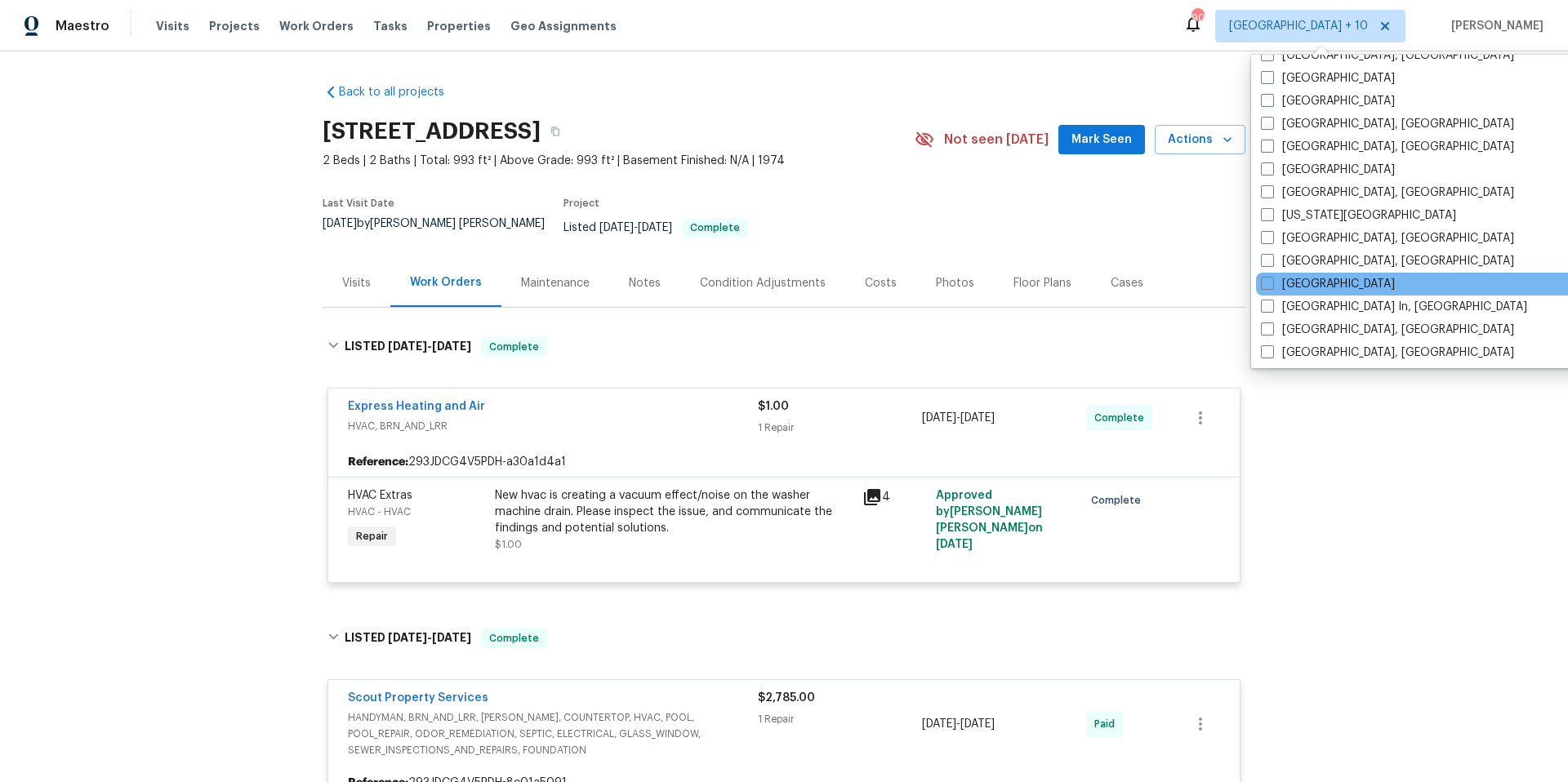
scroll to position [609, 0]
click at [1268, 84] on span at bounding box center [1267, 81] width 13 height 13
click at [1268, 84] on input "[GEOGRAPHIC_DATA]" at bounding box center [1266, 79] width 11 height 11
checkbox input "true"
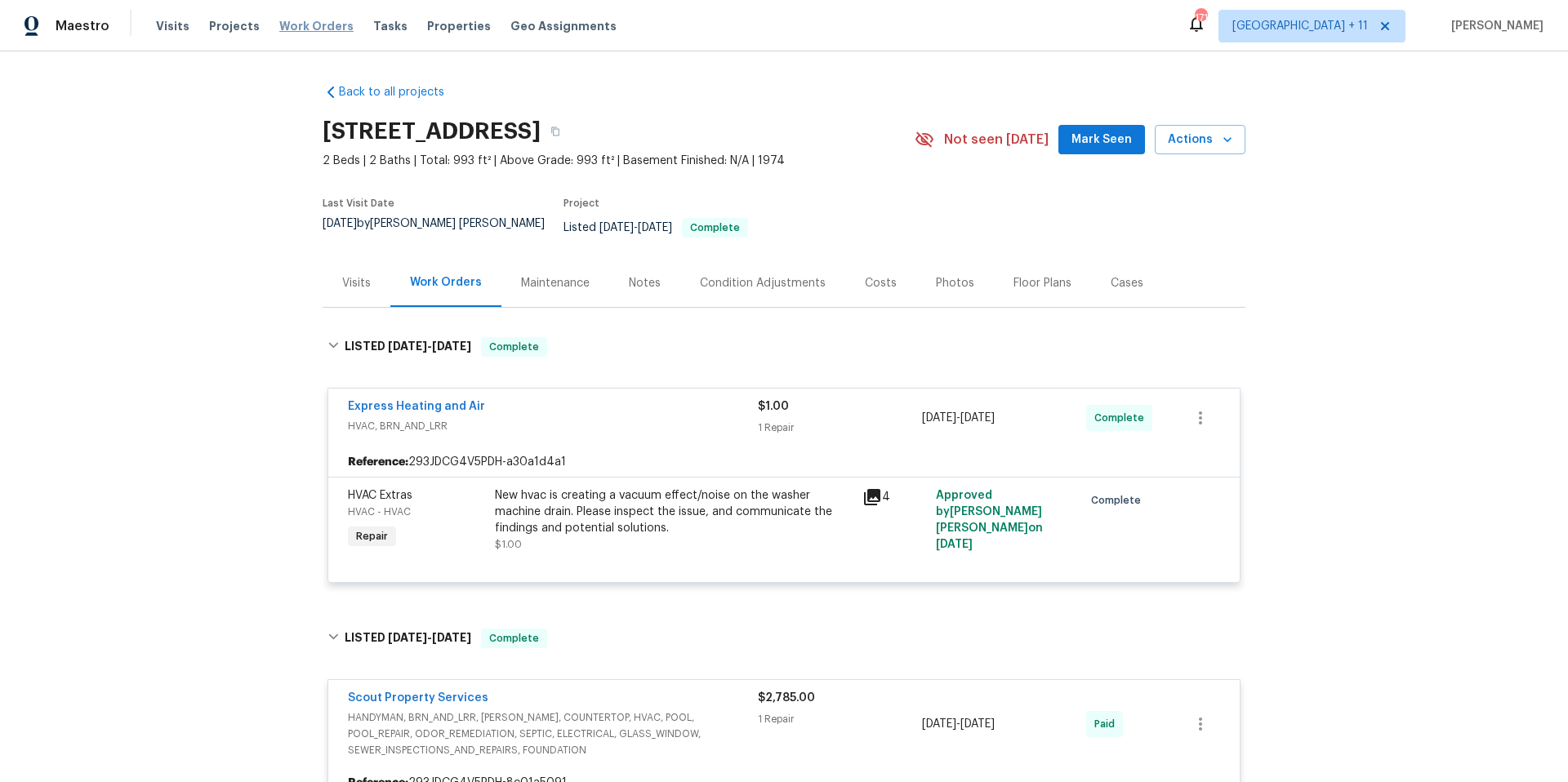
click at [320, 31] on span "Work Orders" at bounding box center [316, 26] width 75 height 17
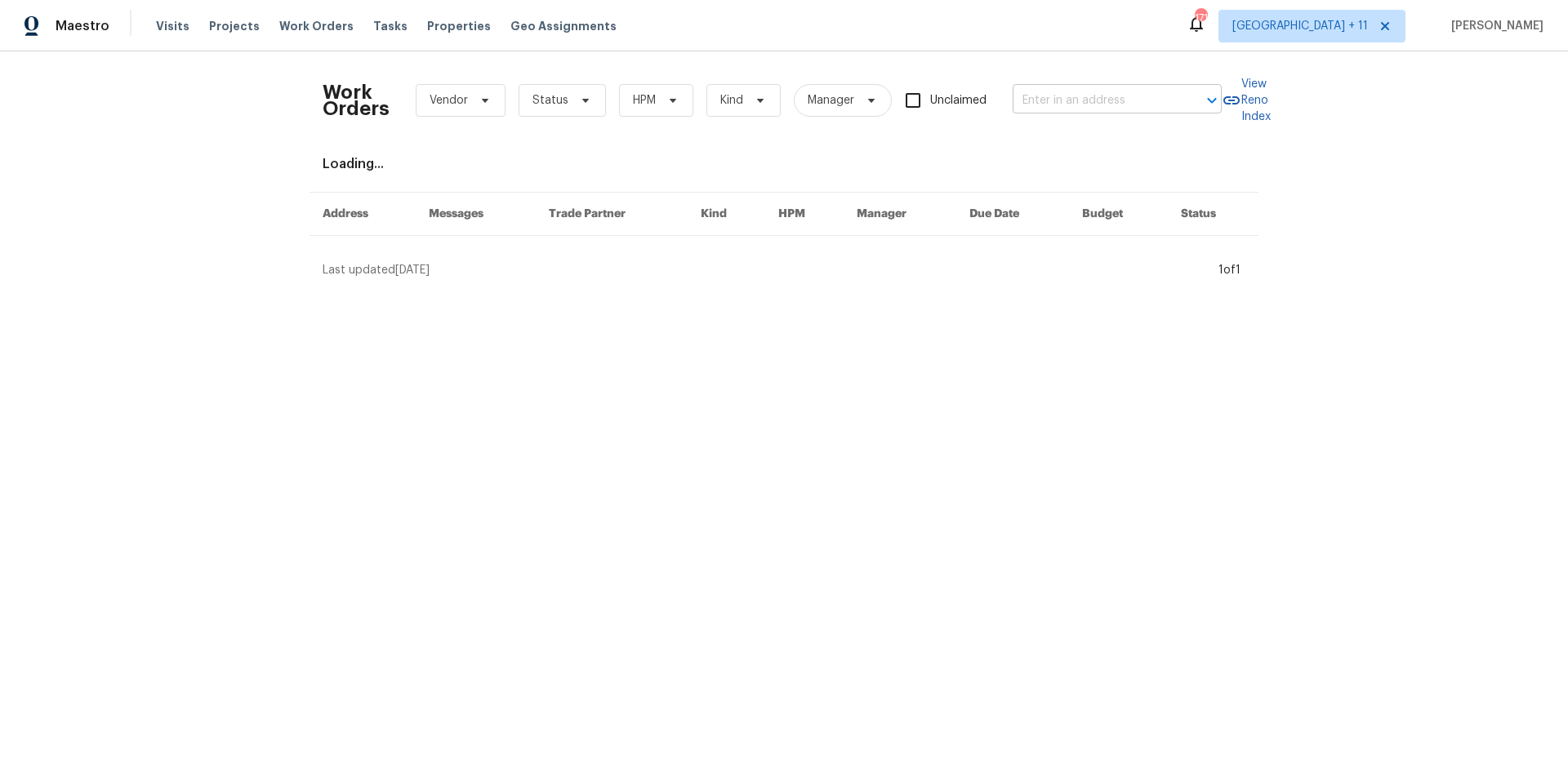
click at [1123, 102] on input "text" at bounding box center [1093, 100] width 163 height 25
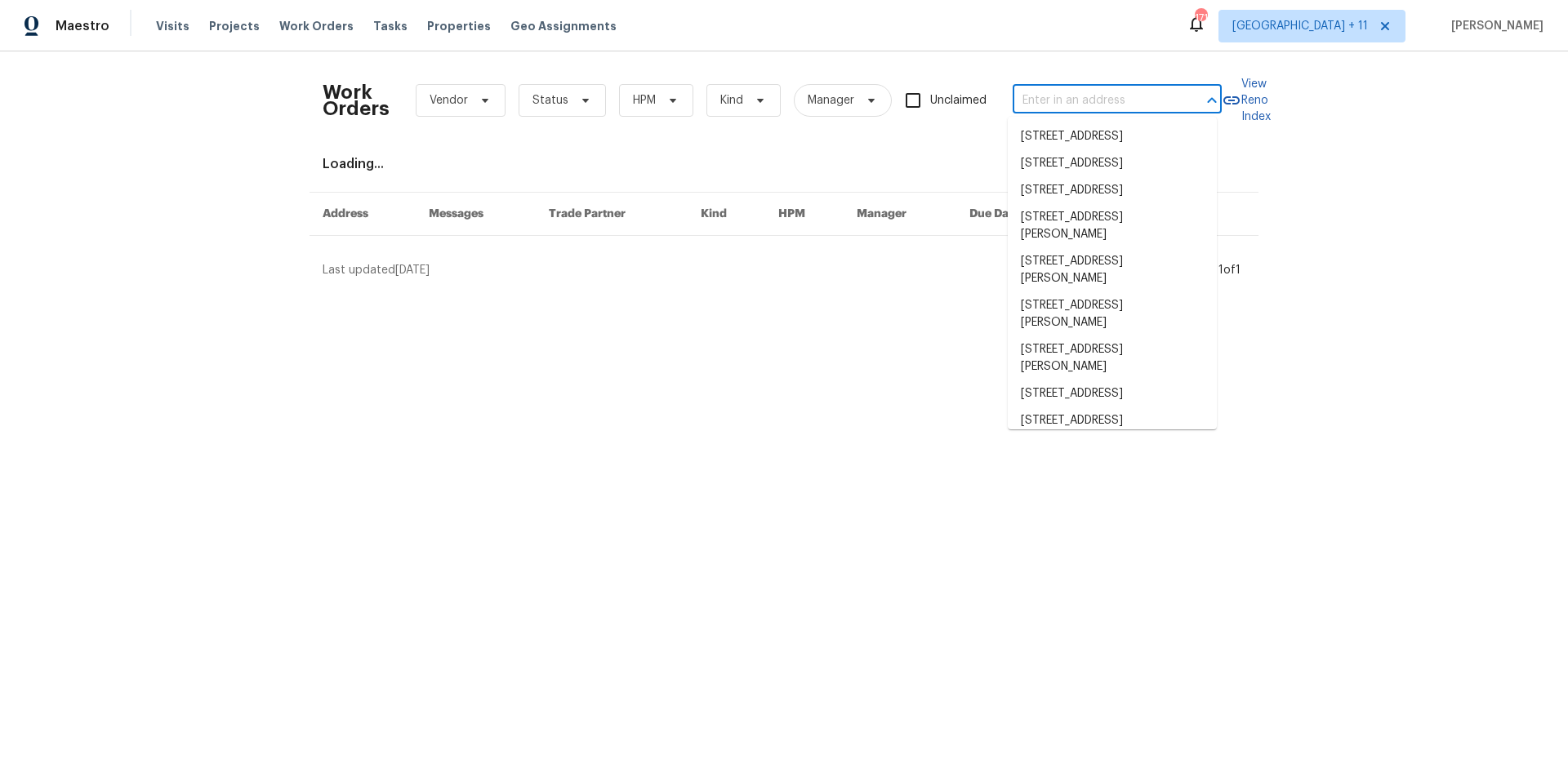
paste input "[STREET_ADDRESS][PERSON_NAME]"
type input "[STREET_ADDRESS][PERSON_NAME]"
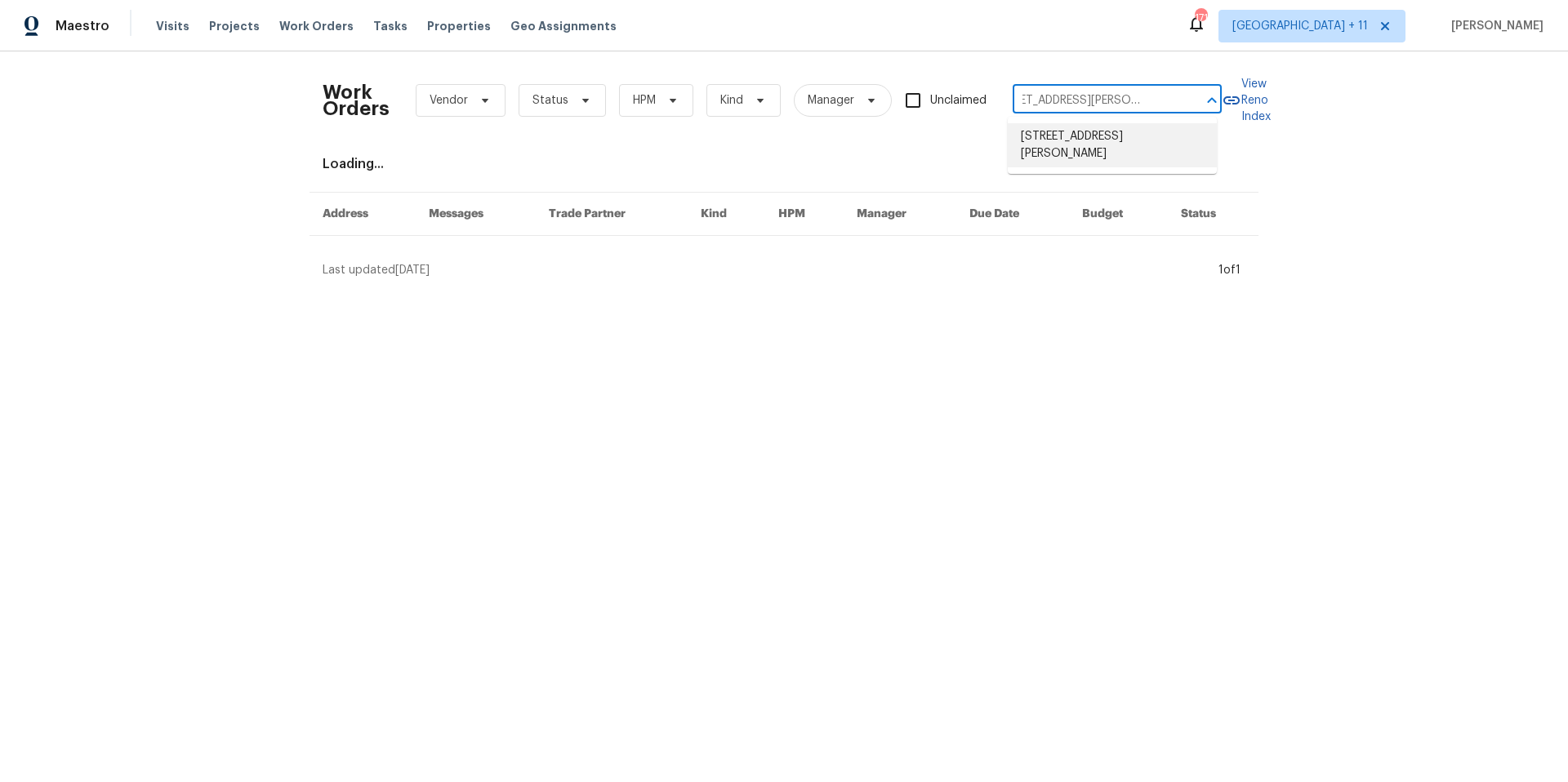
click at [1116, 135] on li "[STREET_ADDRESS][PERSON_NAME]" at bounding box center [1113, 145] width 209 height 44
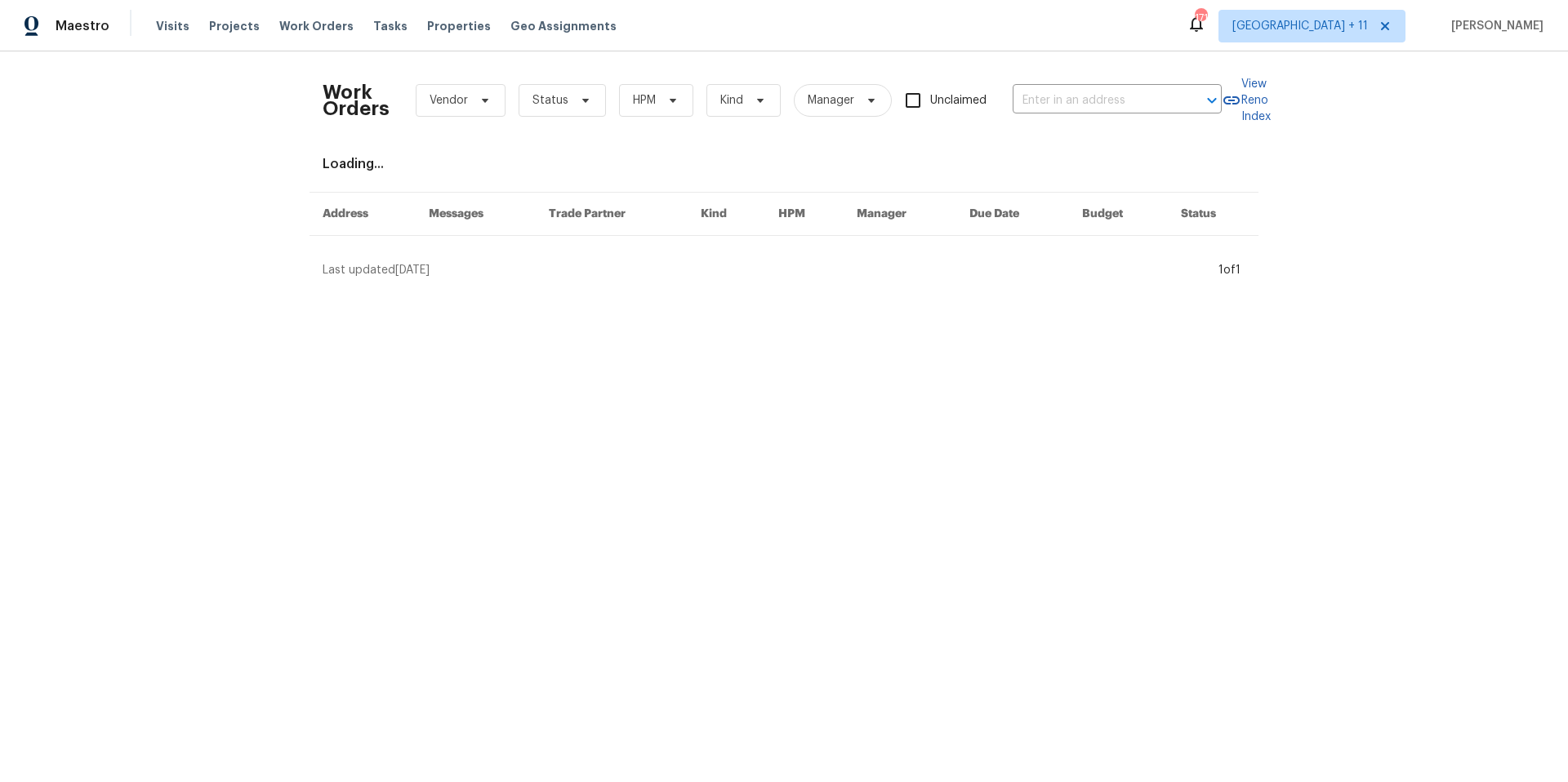
type input "[STREET_ADDRESS][PERSON_NAME]"
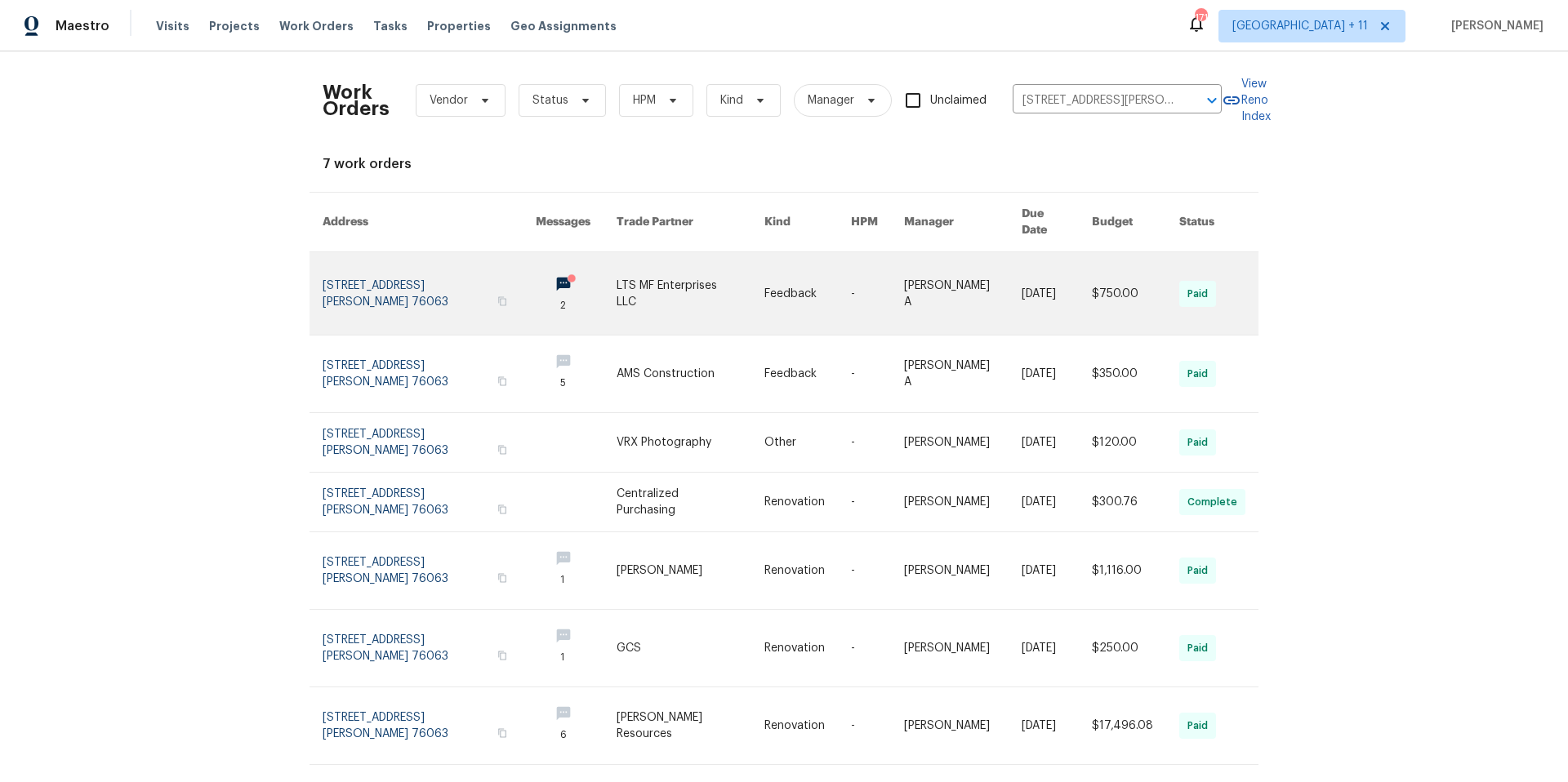
click at [359, 276] on link at bounding box center [429, 293] width 213 height 83
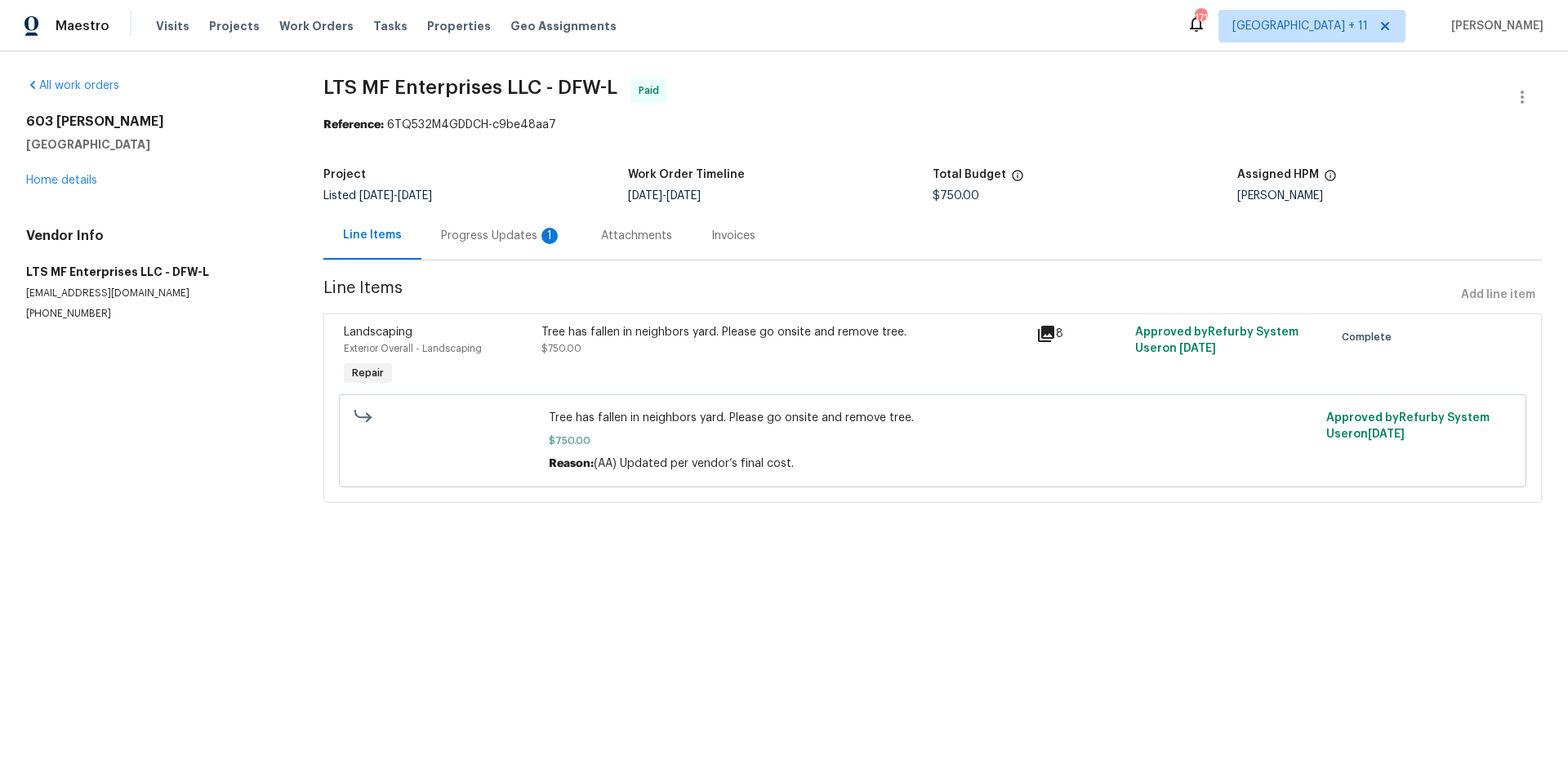
click at [728, 354] on div "Tree has fallen in neighbors yard. Please go onsite and remove tree. $750.00" at bounding box center [784, 340] width 485 height 33
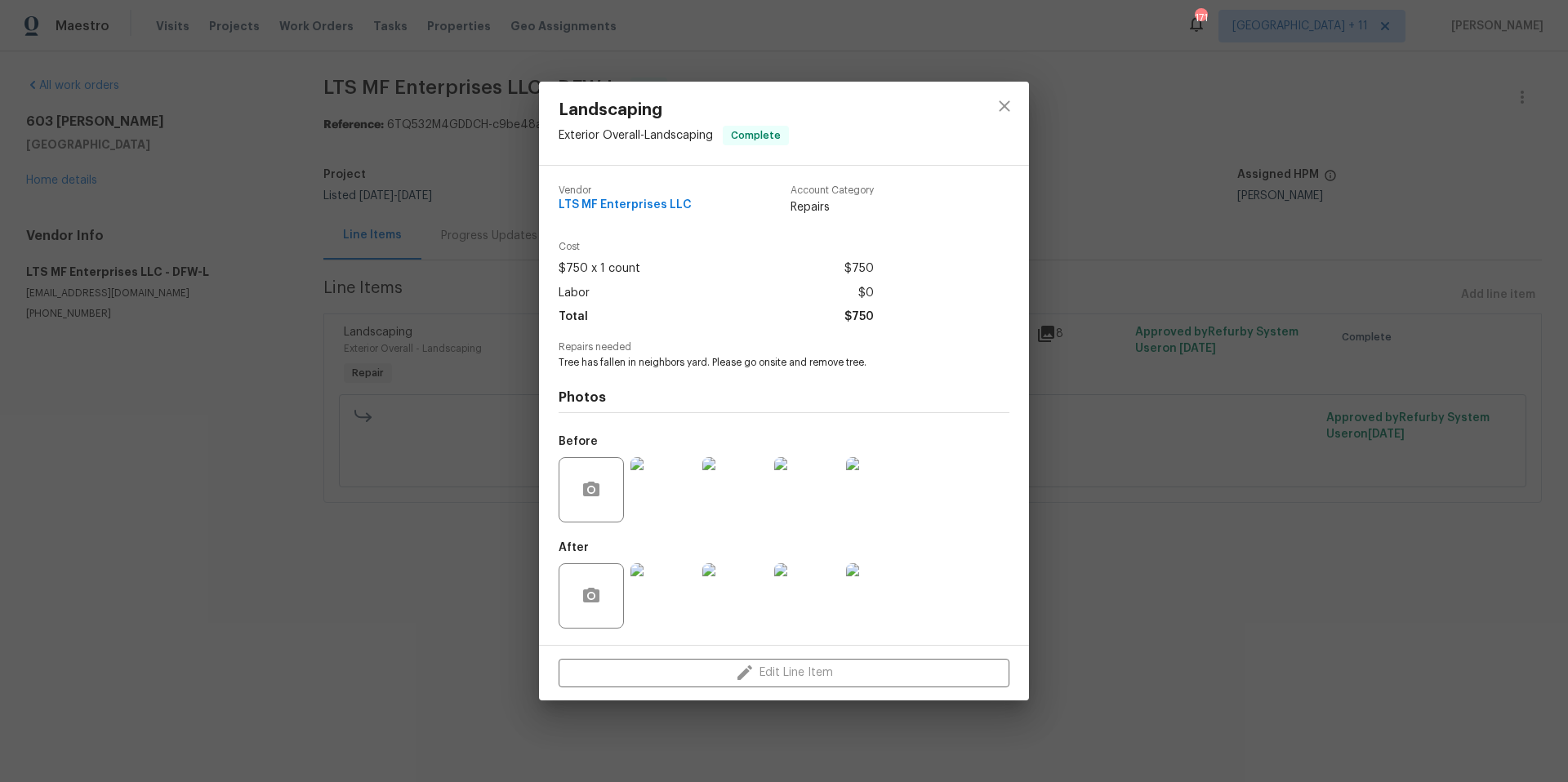
click at [657, 599] on img at bounding box center [663, 596] width 65 height 65
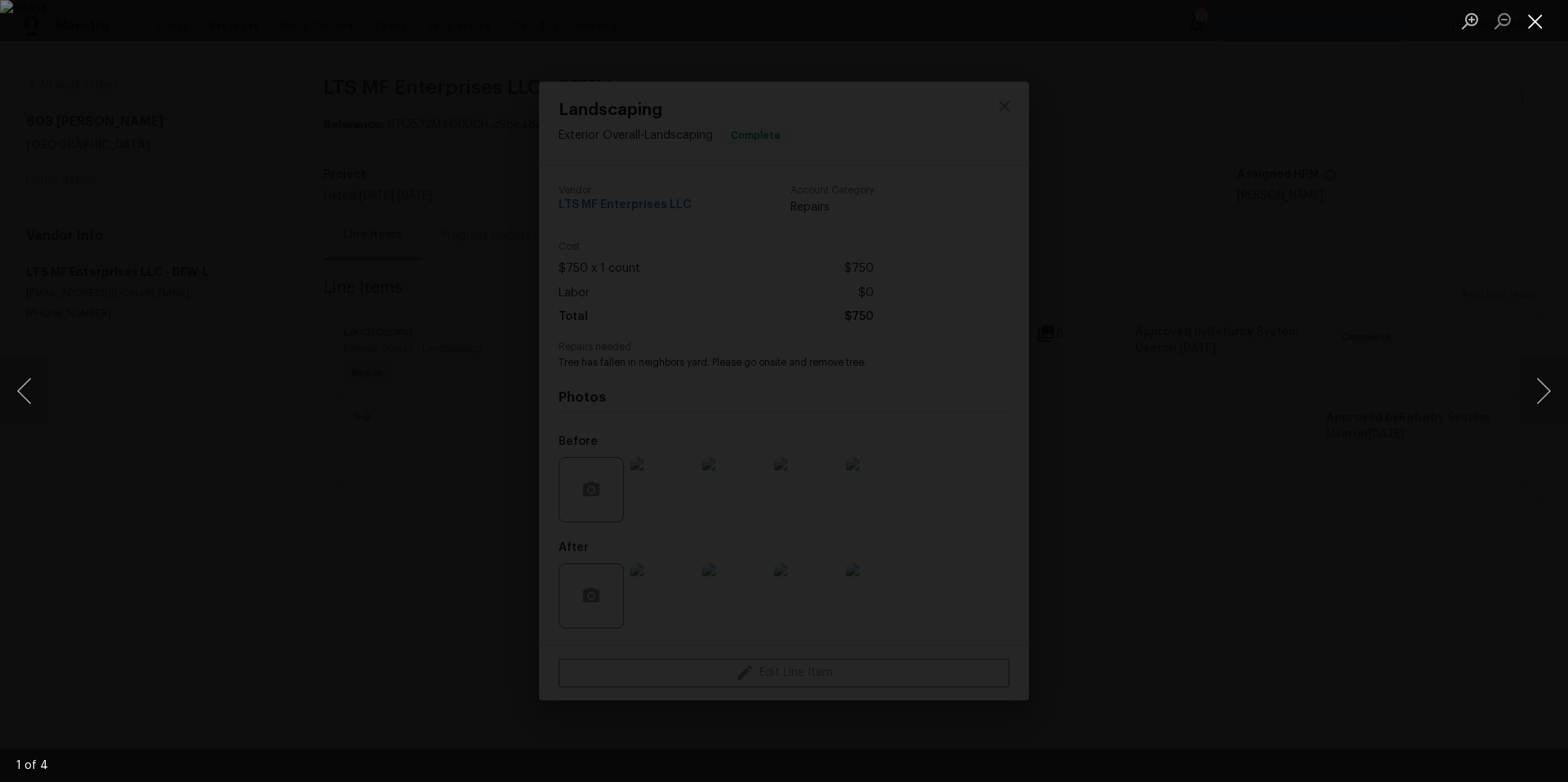
click at [1526, 23] on button "Close lightbox" at bounding box center [1535, 21] width 33 height 28
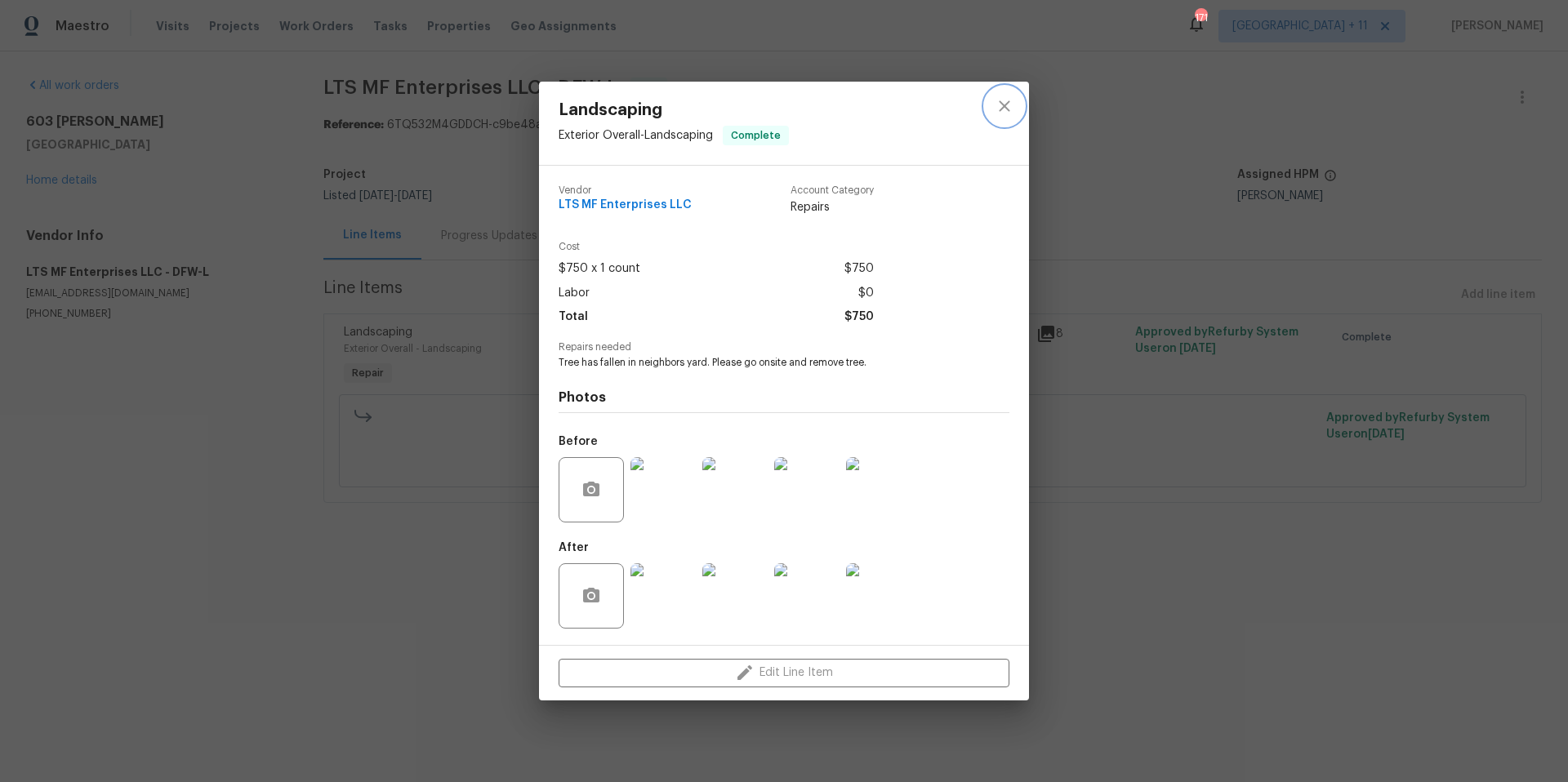
click at [1001, 106] on icon "close" at bounding box center [1004, 105] width 19 height 19
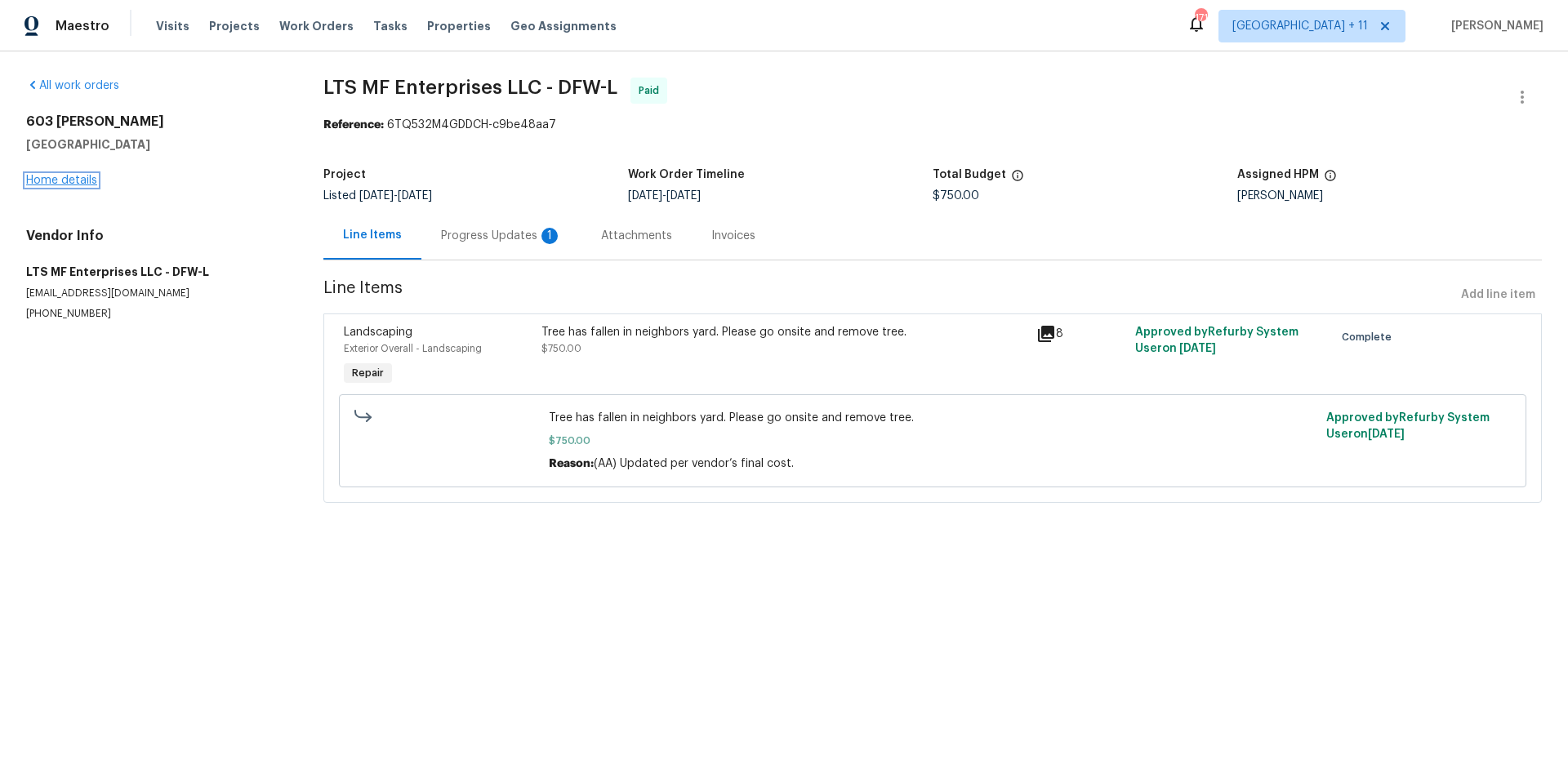
click at [67, 183] on link "Home details" at bounding box center [61, 181] width 71 height 12
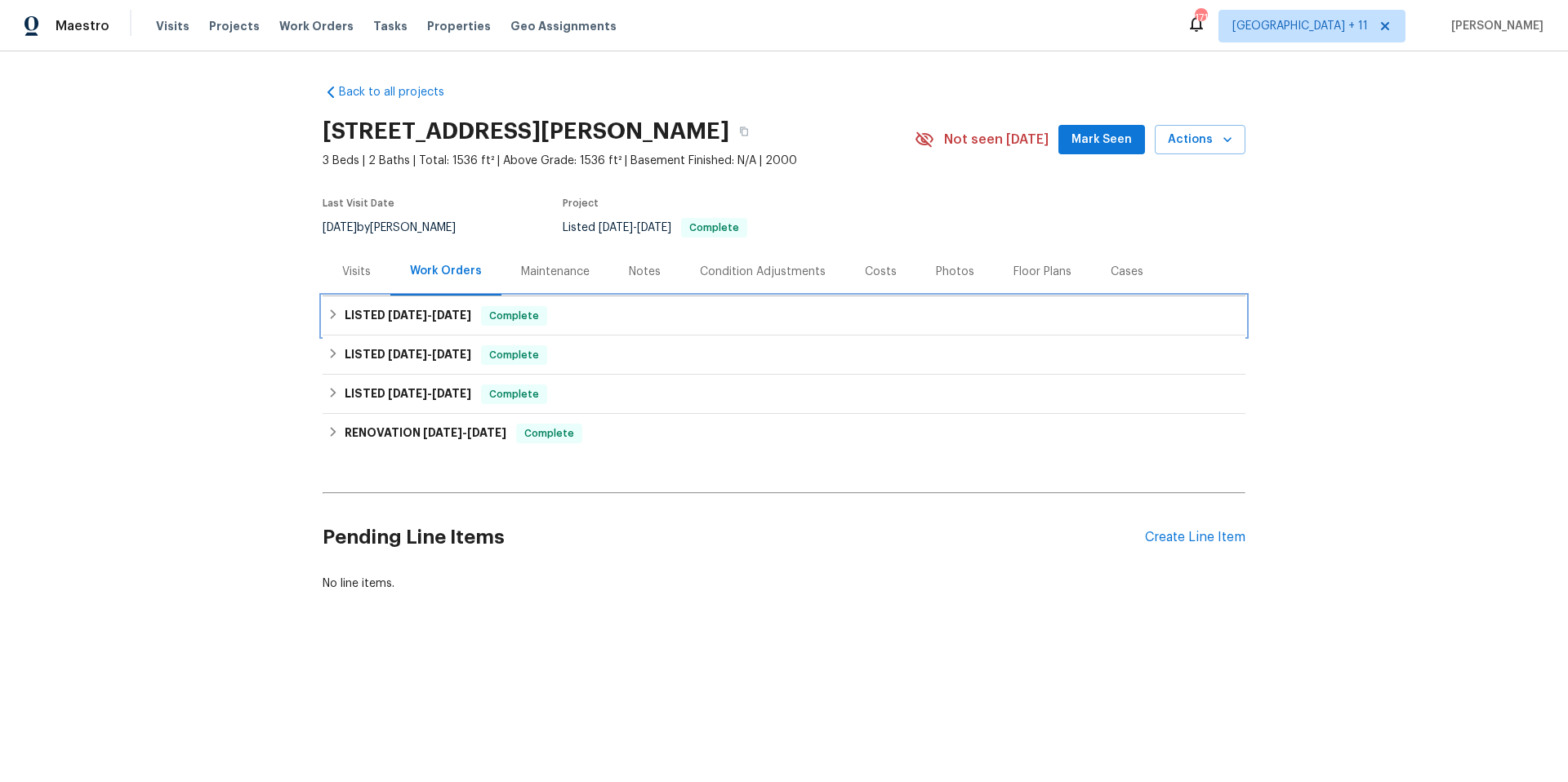
click at [330, 313] on icon at bounding box center [333, 315] width 12 height 12
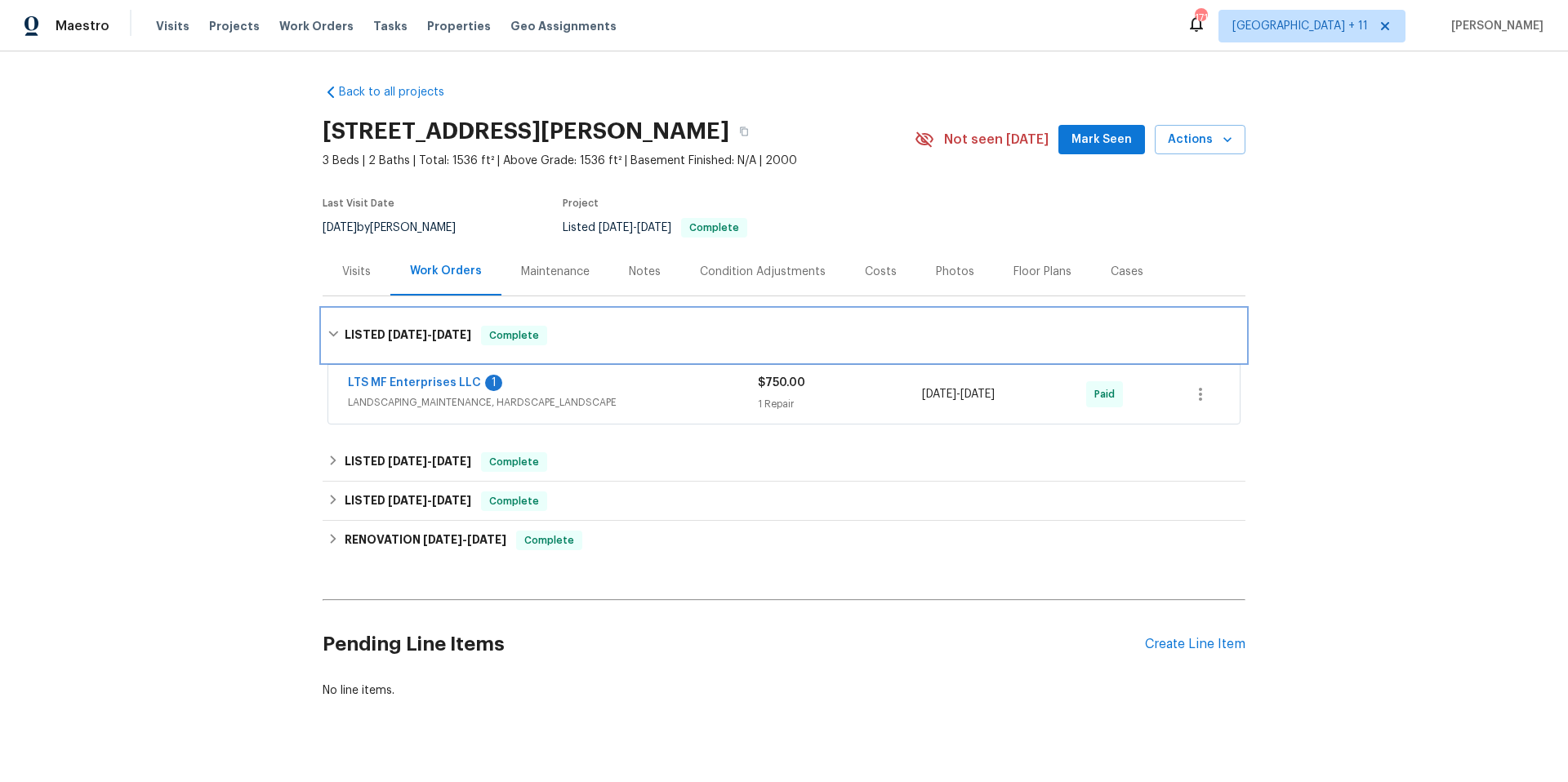
click at [330, 328] on icon at bounding box center [333, 334] width 12 height 12
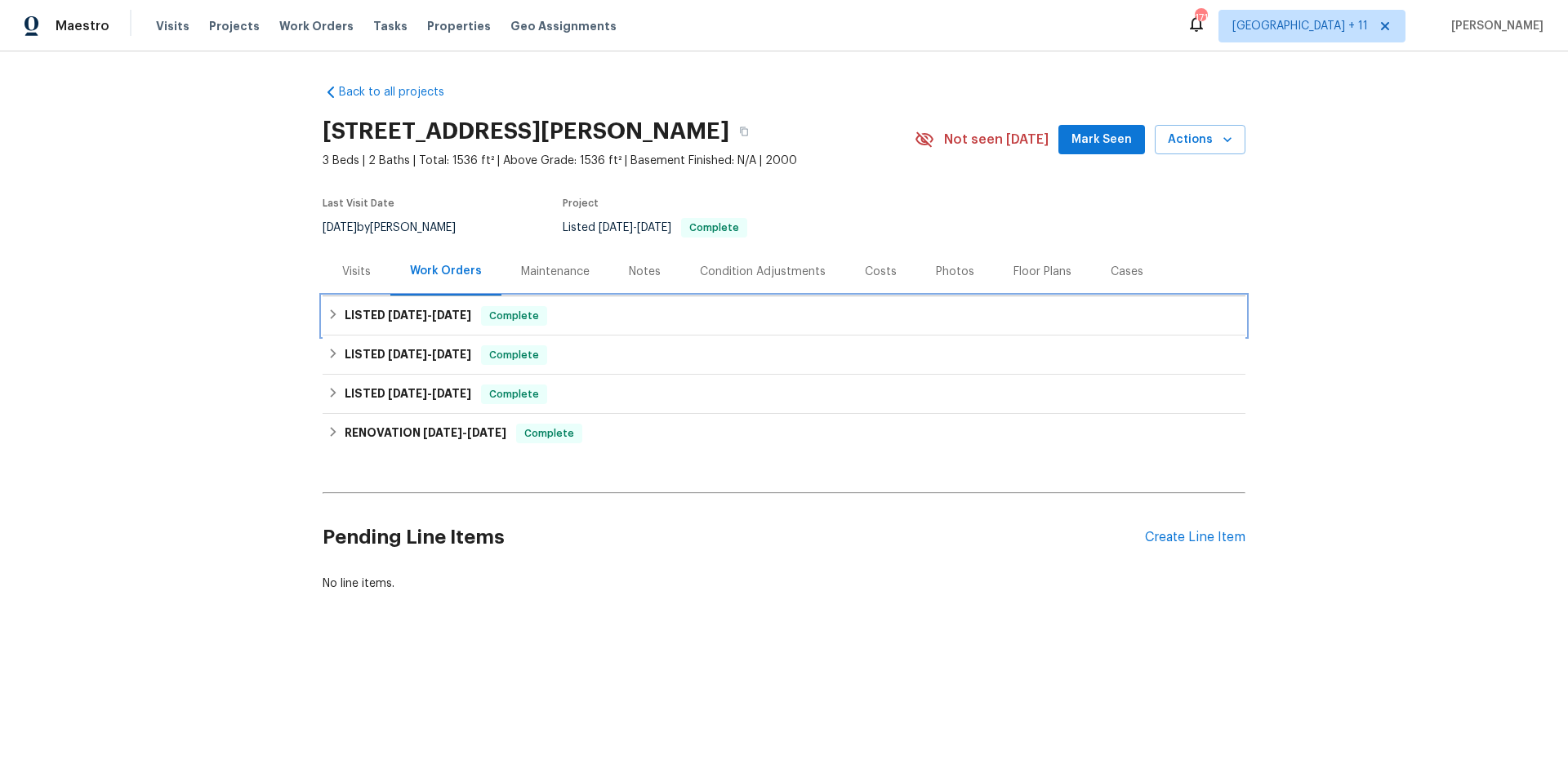
click at [327, 316] on icon at bounding box center [333, 315] width 12 height 12
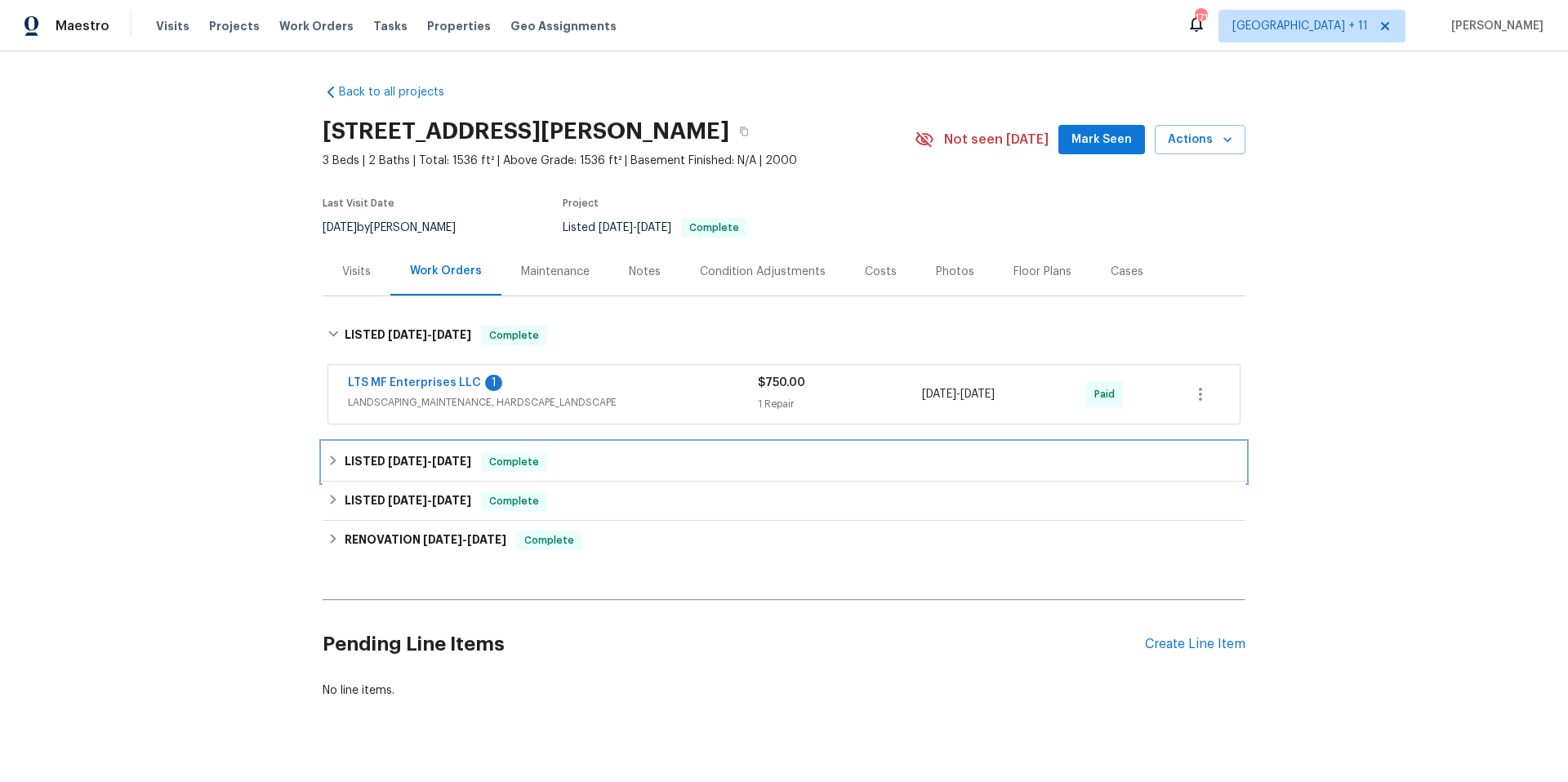
click at [330, 457] on icon at bounding box center [333, 460] width 12 height 12
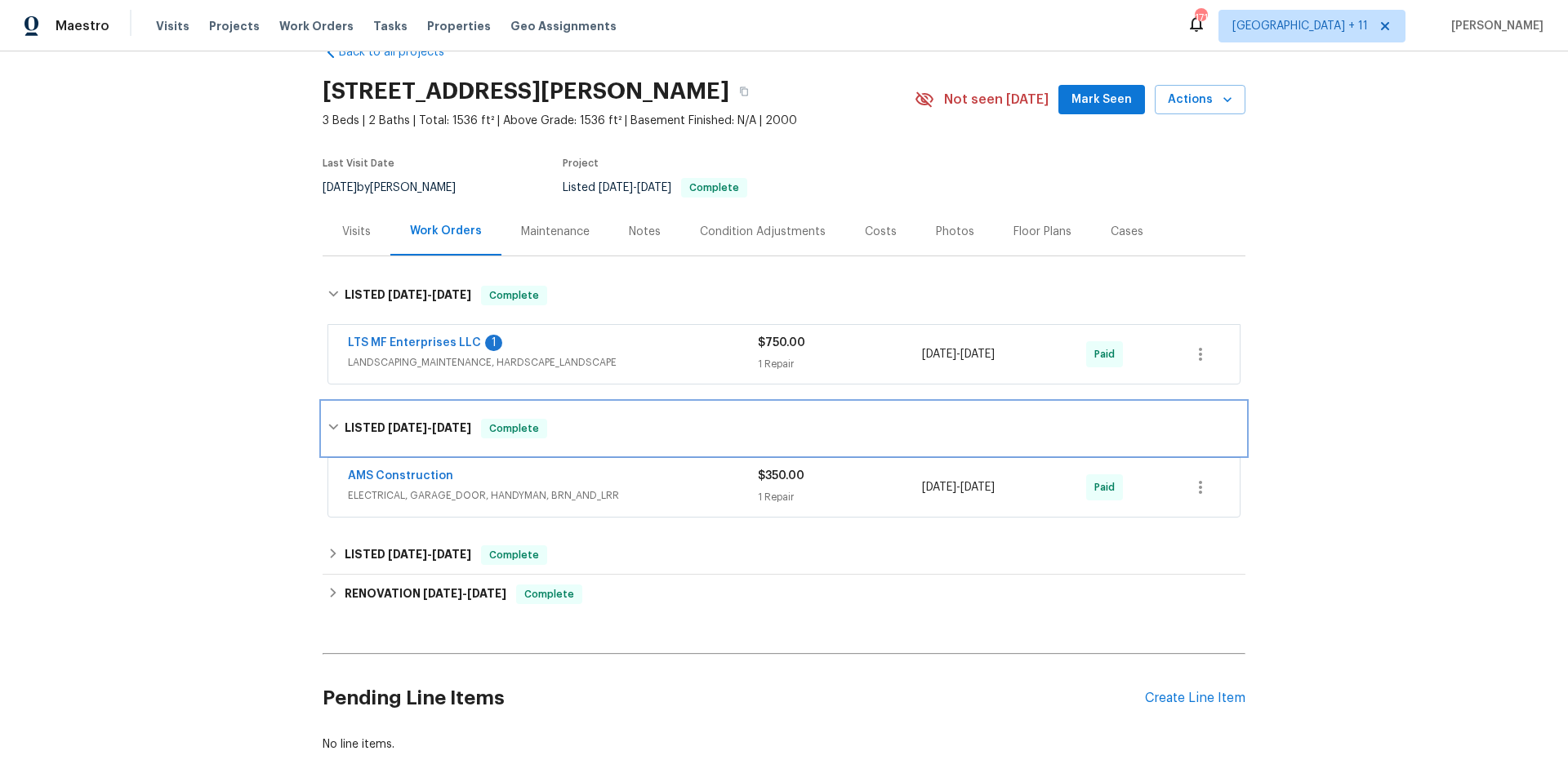
scroll to position [119, 0]
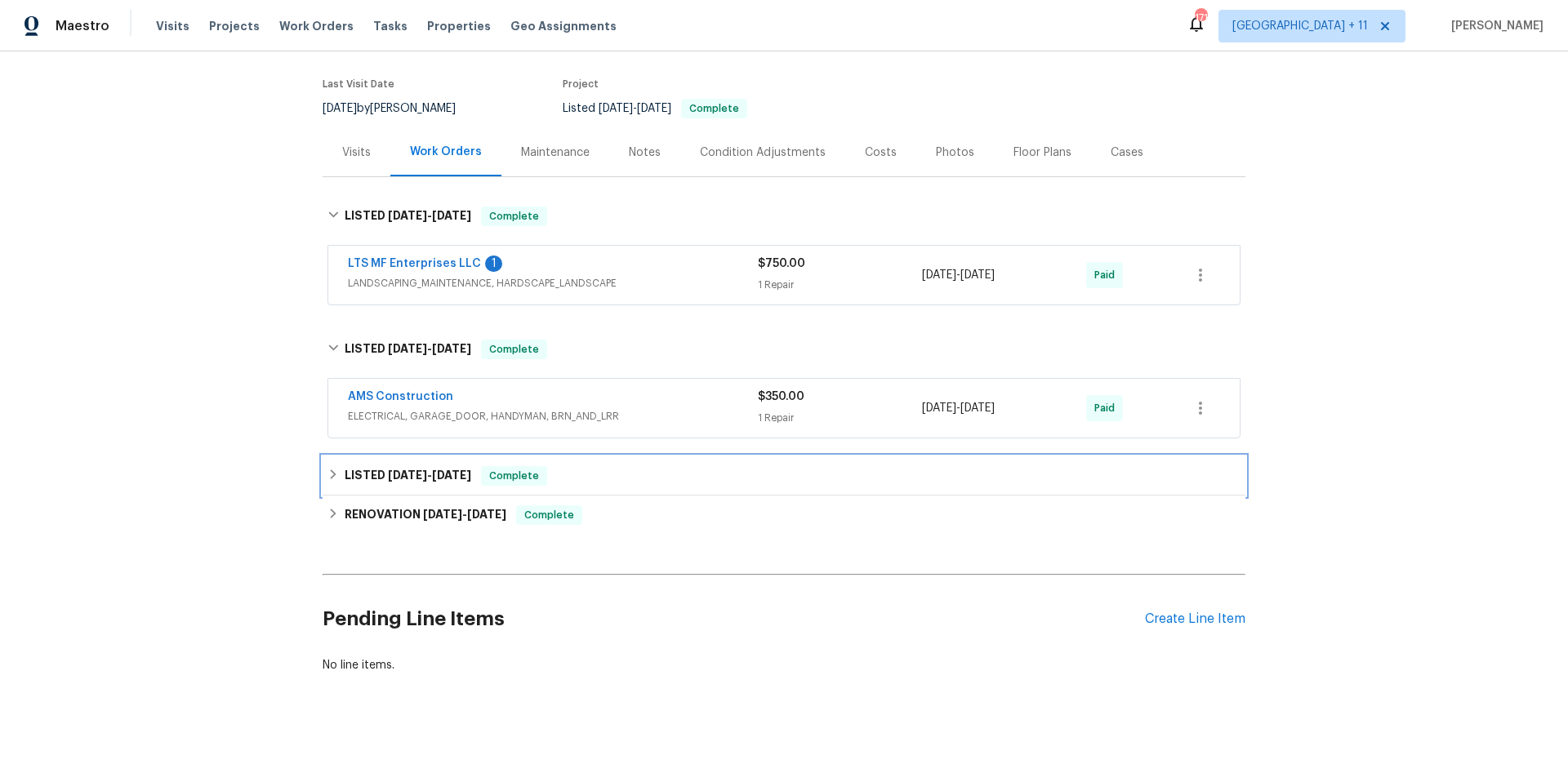
click at [327, 476] on icon at bounding box center [333, 475] width 12 height 12
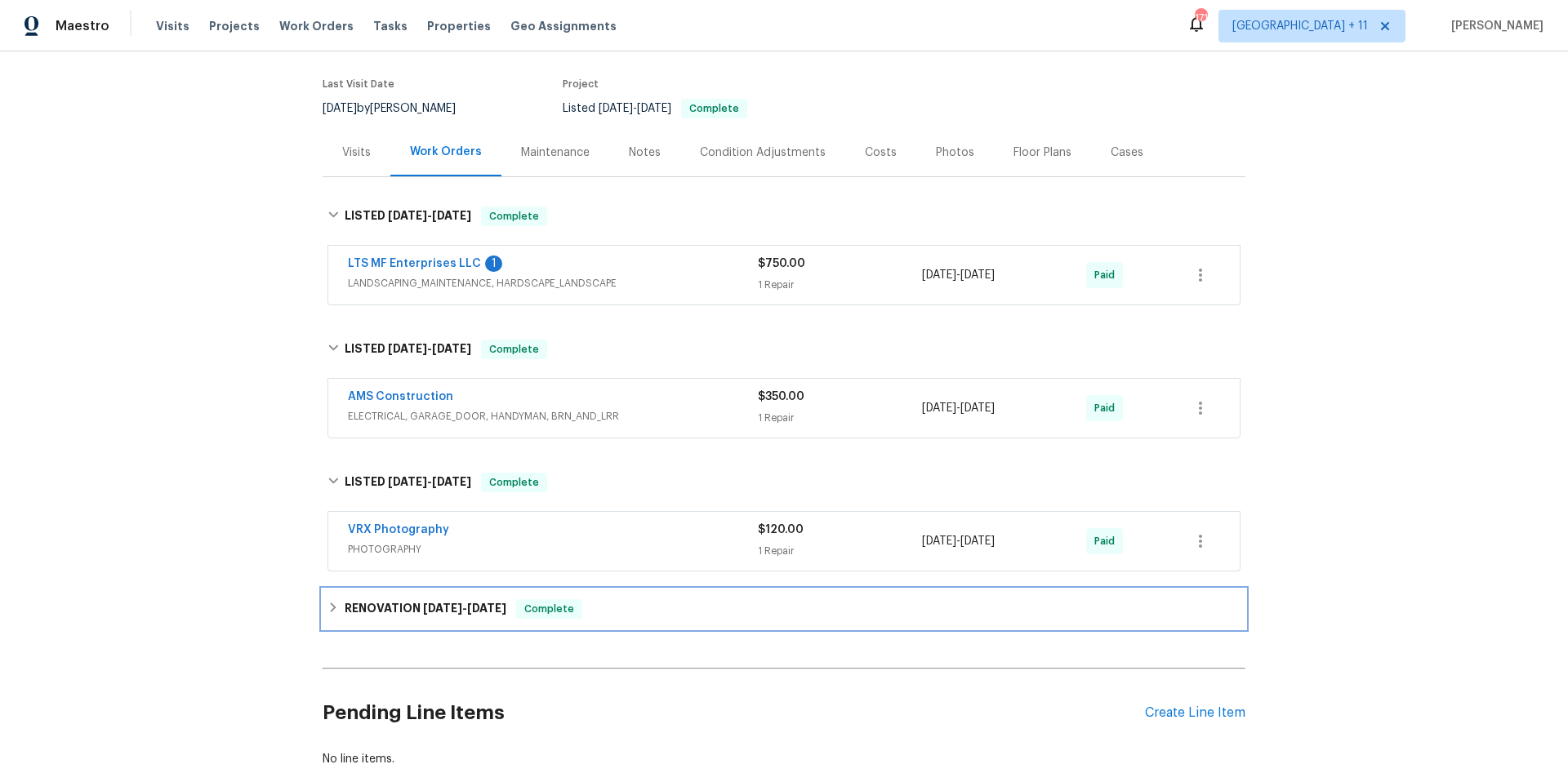
click at [331, 605] on icon at bounding box center [333, 608] width 6 height 10
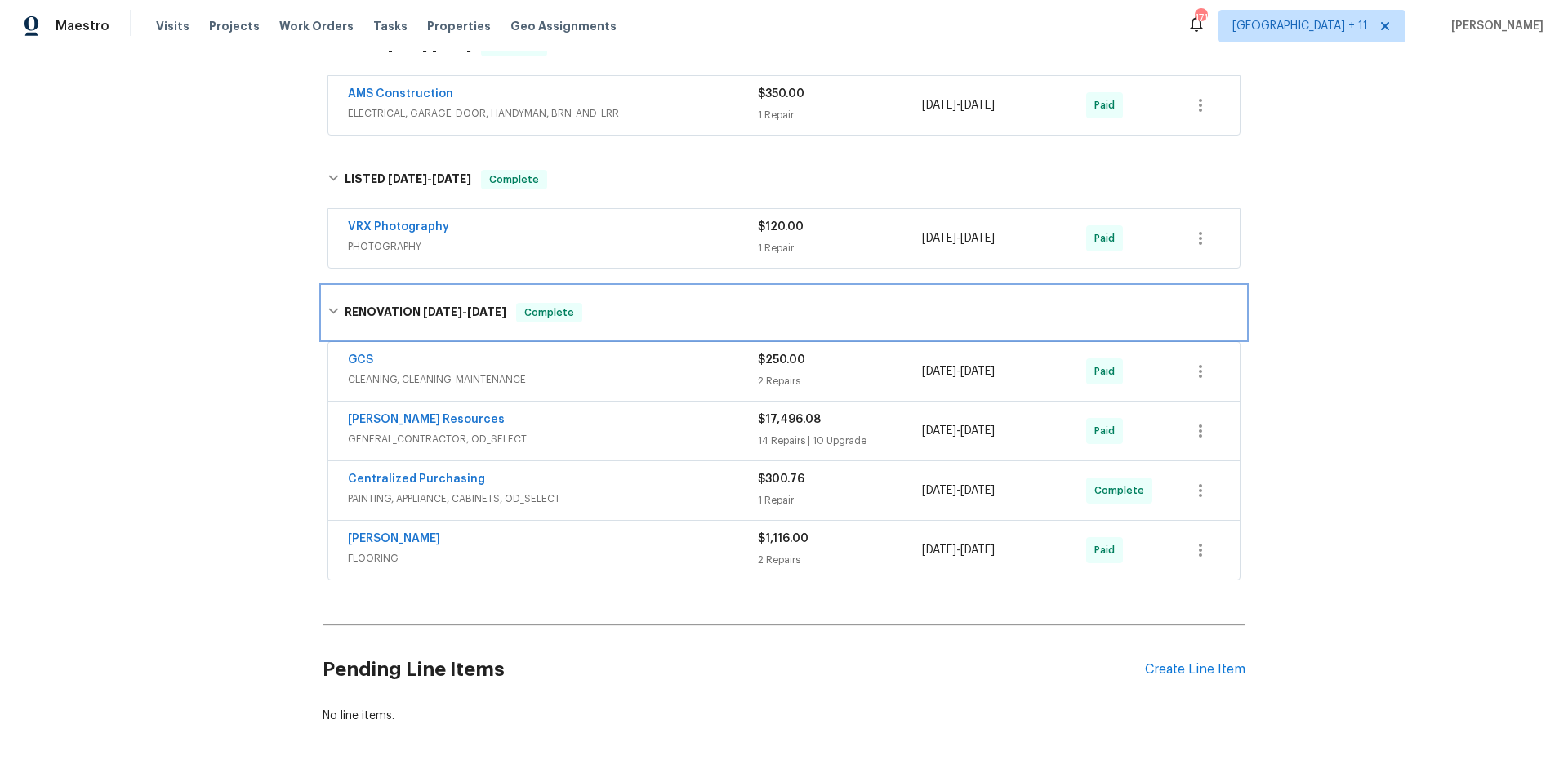
scroll to position [430, 0]
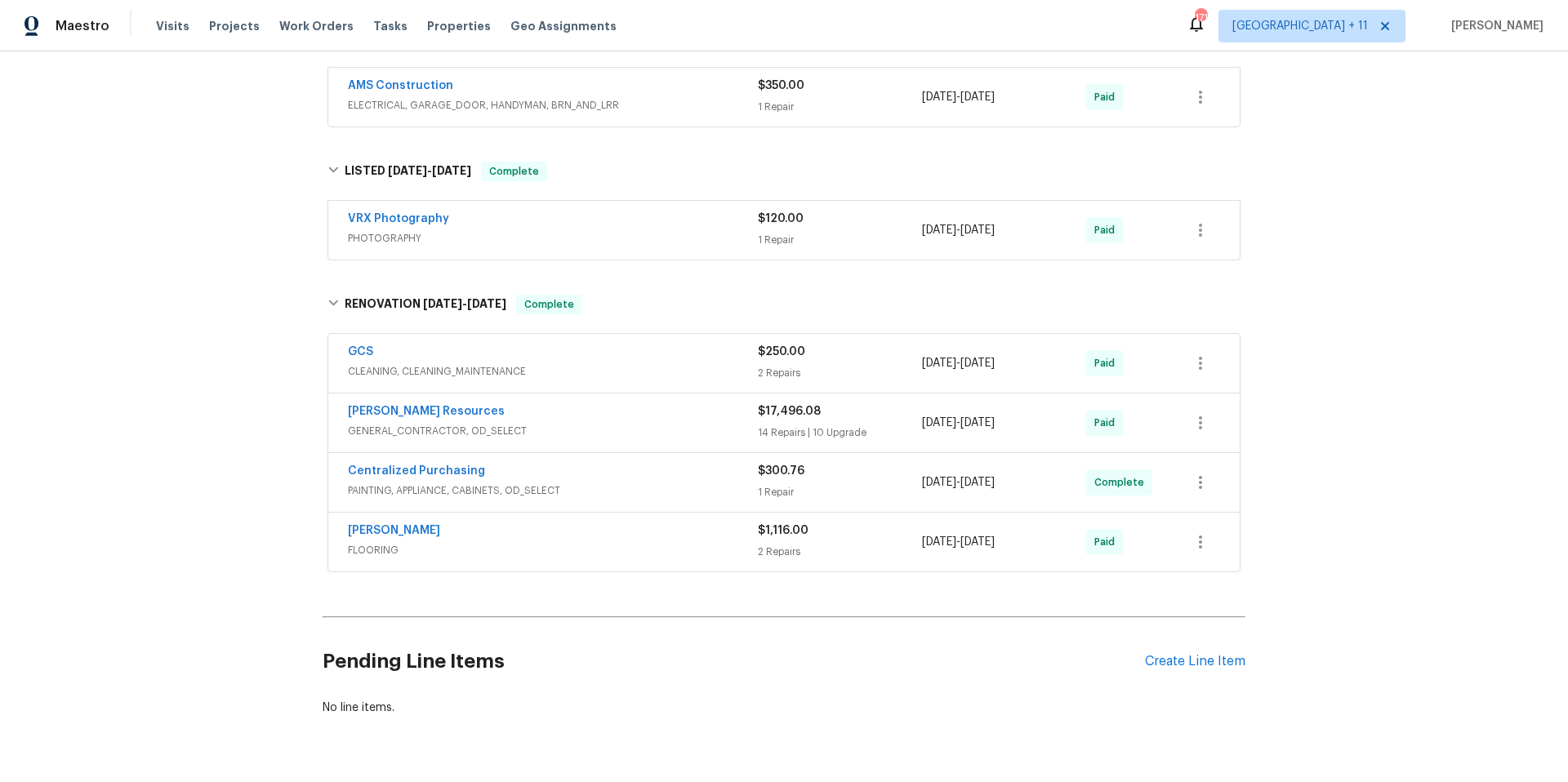
click at [650, 370] on span "CLEANING, CLEANING_MAINTENANCE" at bounding box center [553, 372] width 410 height 17
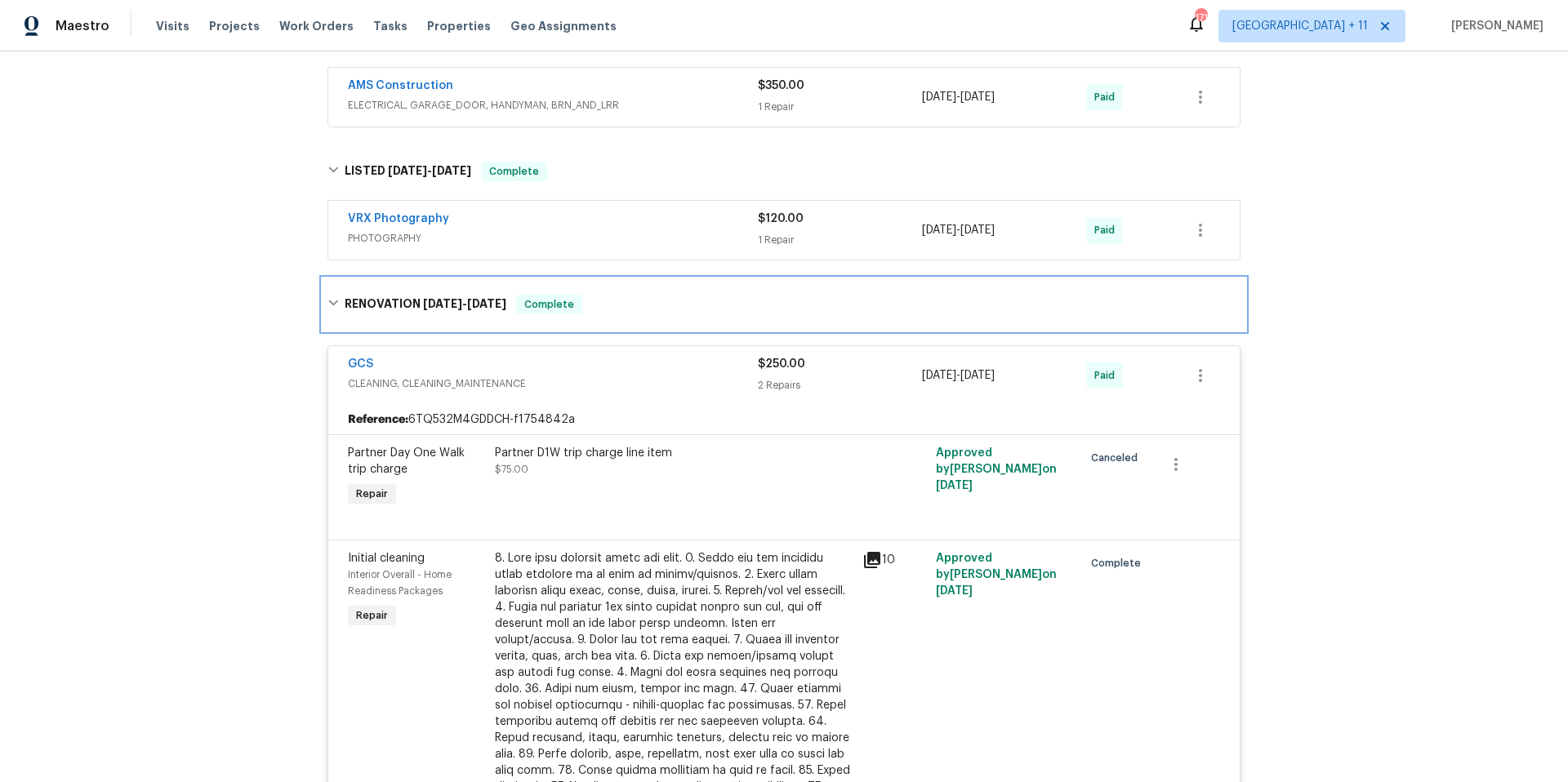
drag, startPoint x: 331, startPoint y: 305, endPoint x: 419, endPoint y: 305, distance: 88.0
click at [330, 305] on icon at bounding box center [333, 303] width 12 height 12
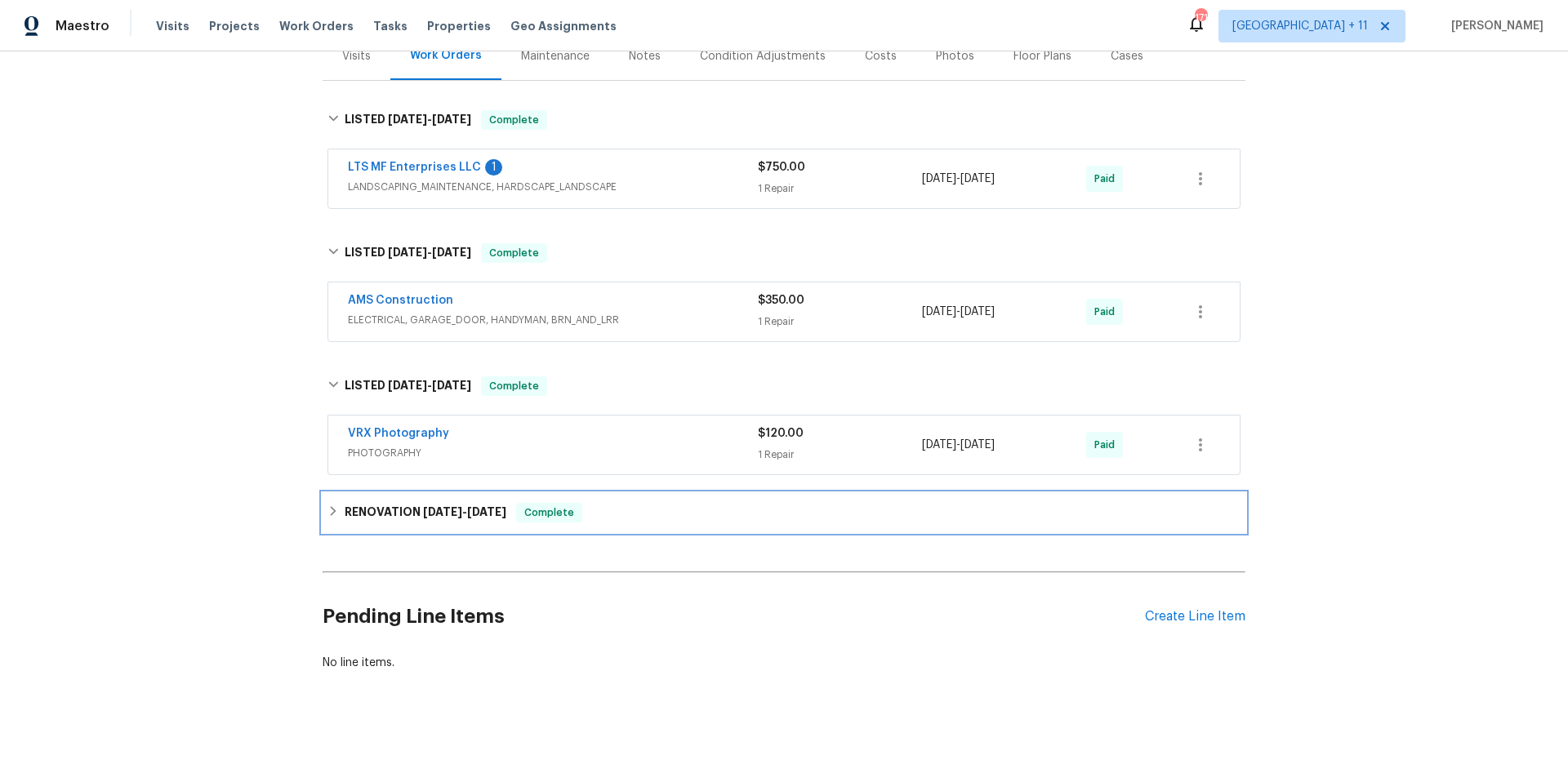
scroll to position [0, 0]
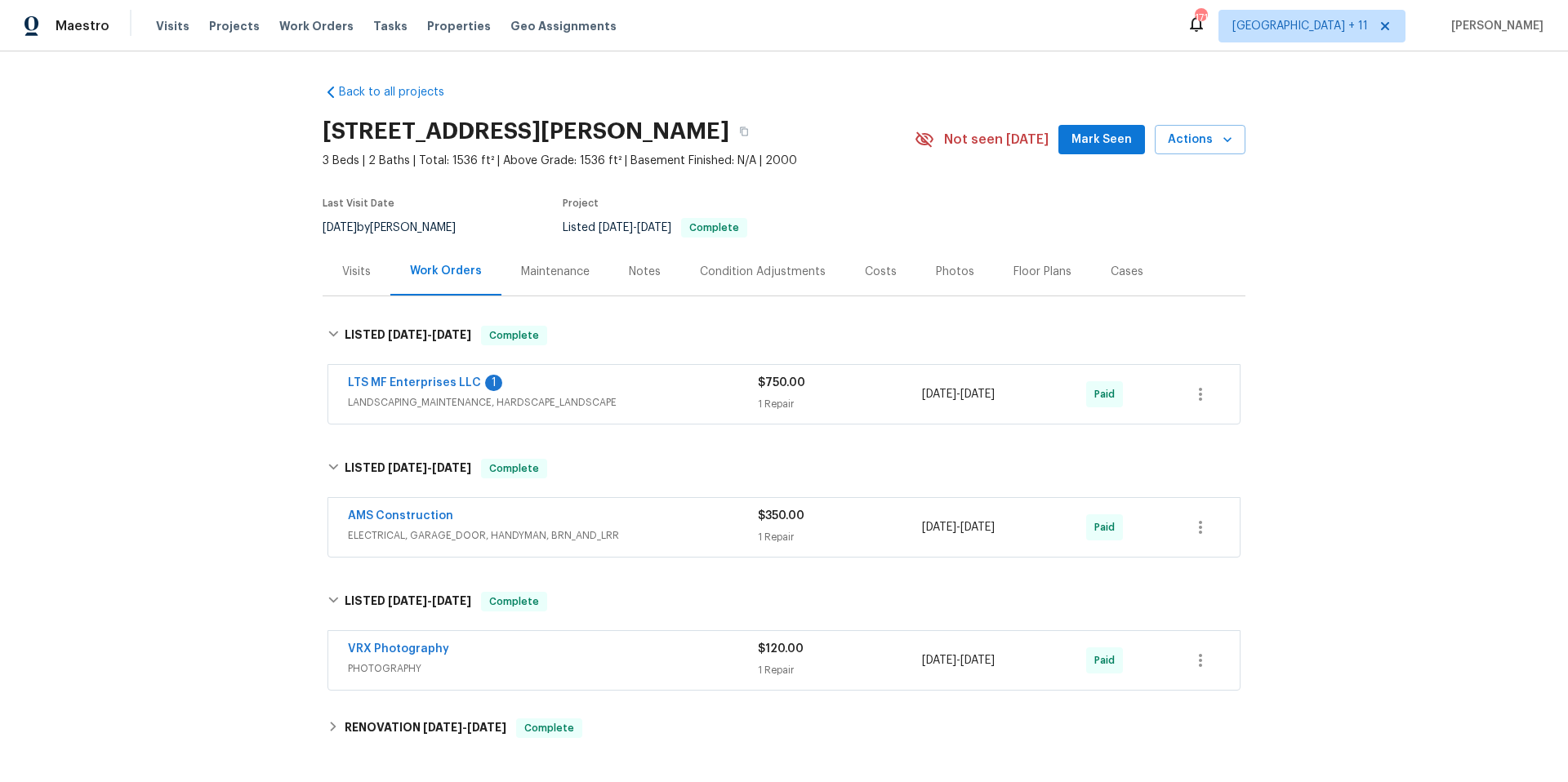
click at [533, 267] on div "Maintenance" at bounding box center [555, 272] width 69 height 17
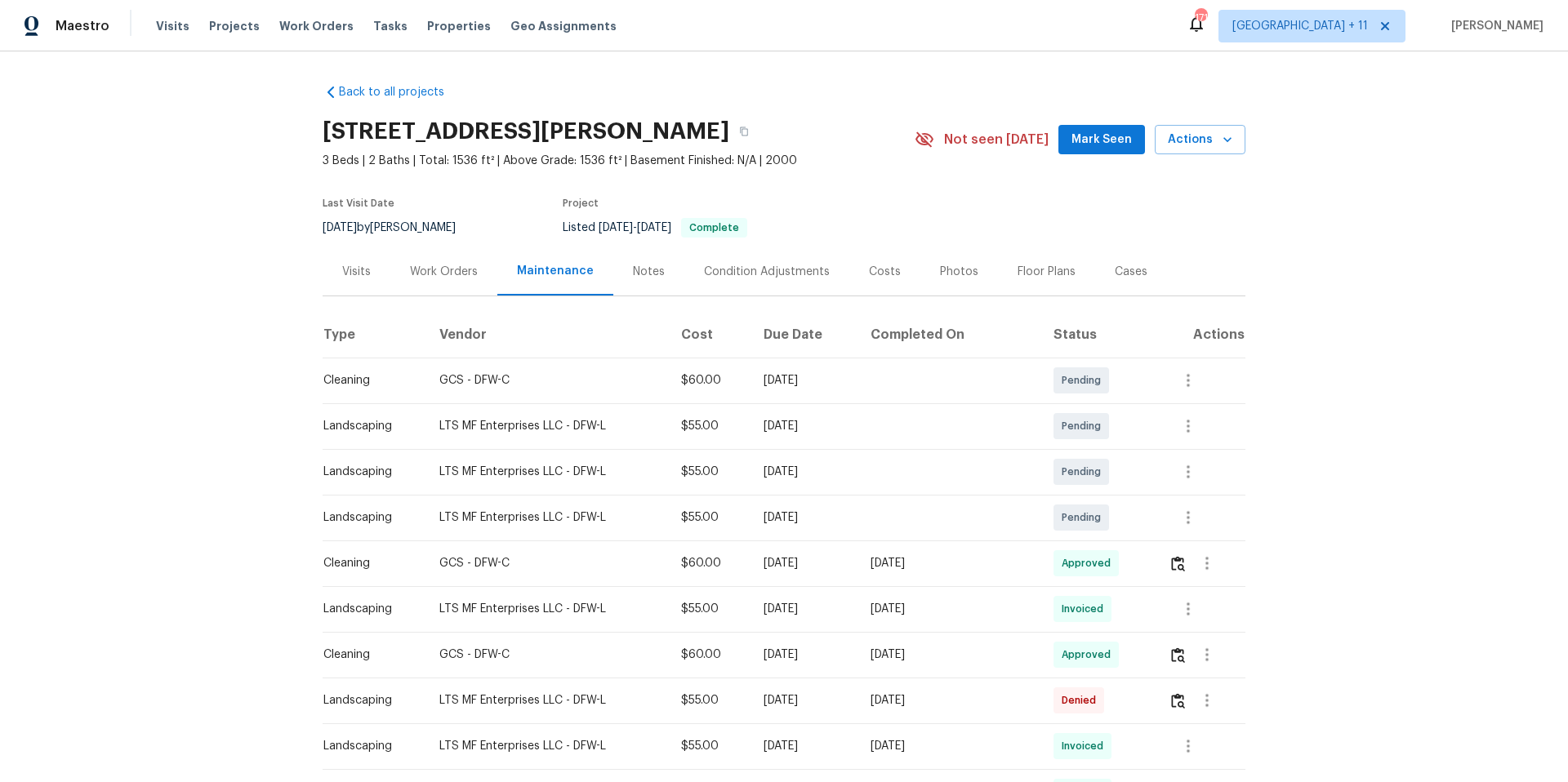
click at [438, 271] on div "Work Orders" at bounding box center [444, 272] width 68 height 17
